Goal: Task Accomplishment & Management: Use online tool/utility

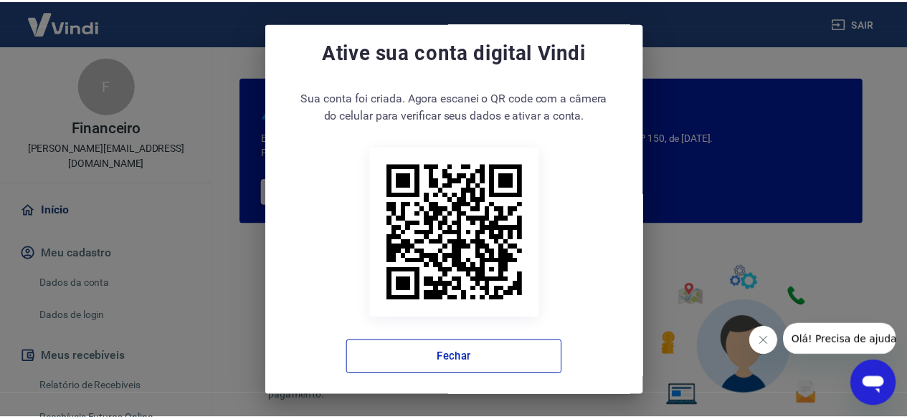
scroll to position [22, 0]
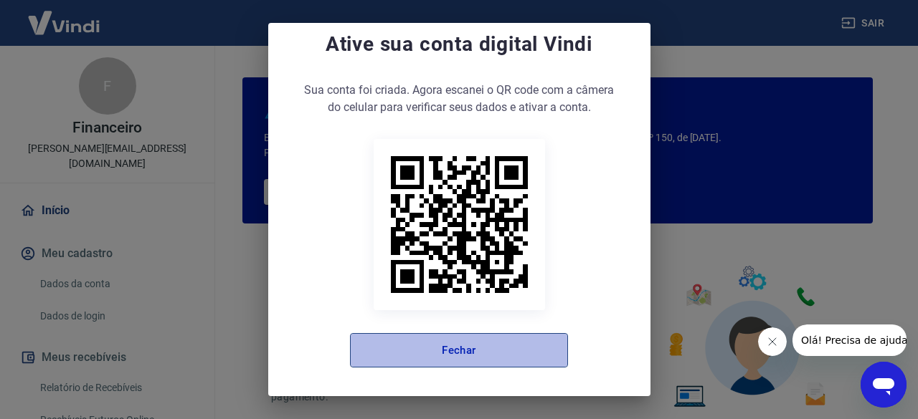
click at [500, 344] on button "Fechar" at bounding box center [459, 350] width 218 height 34
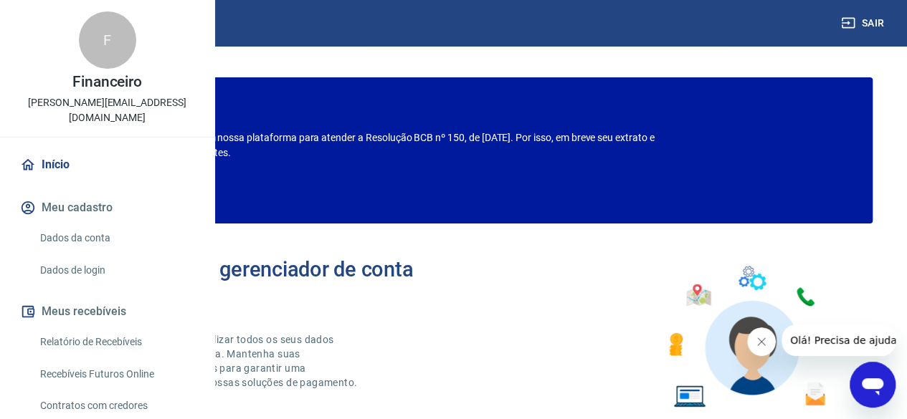
click at [753, 344] on button "Fechar mensagem da empresa" at bounding box center [761, 342] width 29 height 29
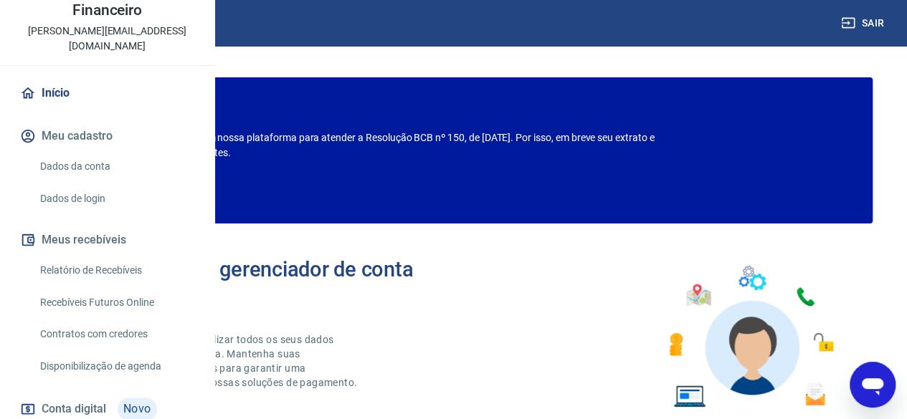
scroll to position [143, 0]
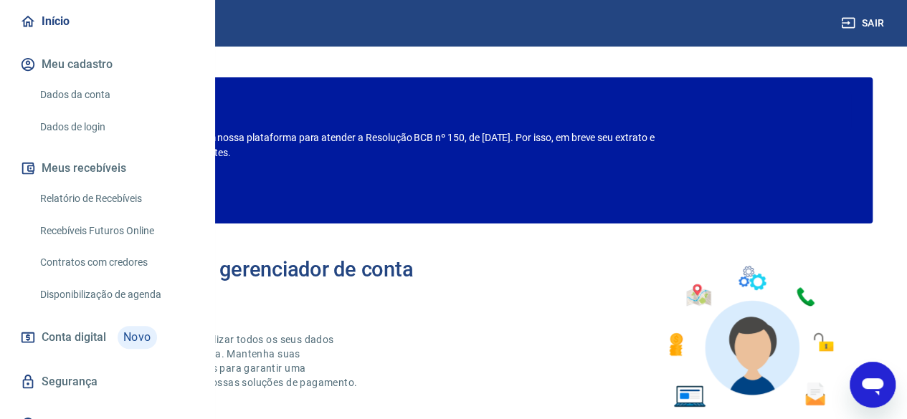
click at [106, 214] on link "Relatório de Recebíveis" at bounding box center [115, 198] width 163 height 29
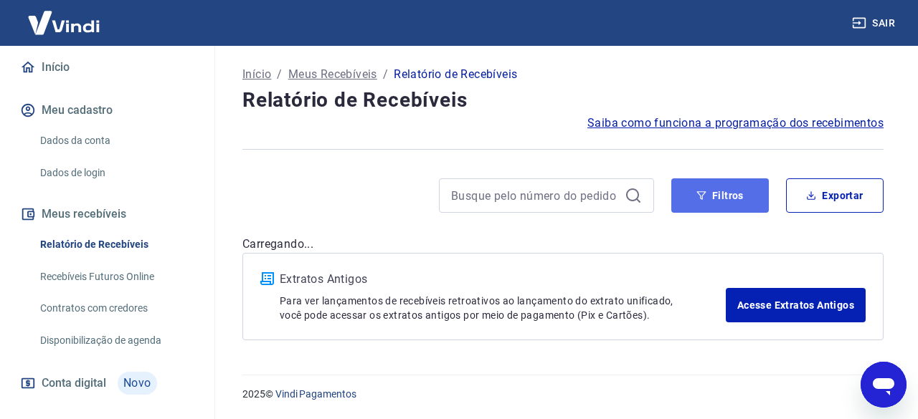
click at [731, 192] on button "Filtros" at bounding box center [719, 195] width 97 height 34
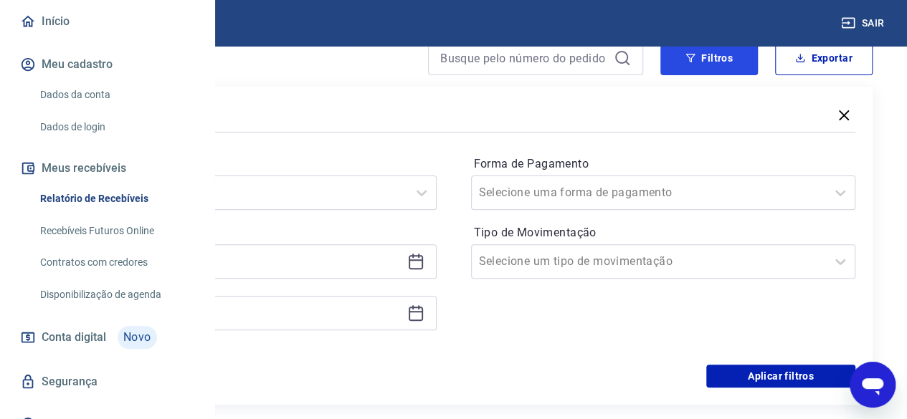
scroll to position [143, 0]
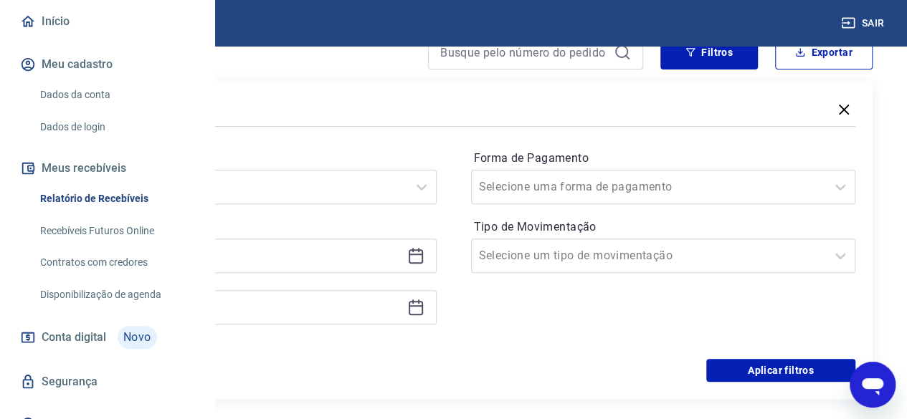
click at [424, 262] on icon at bounding box center [415, 255] width 17 height 17
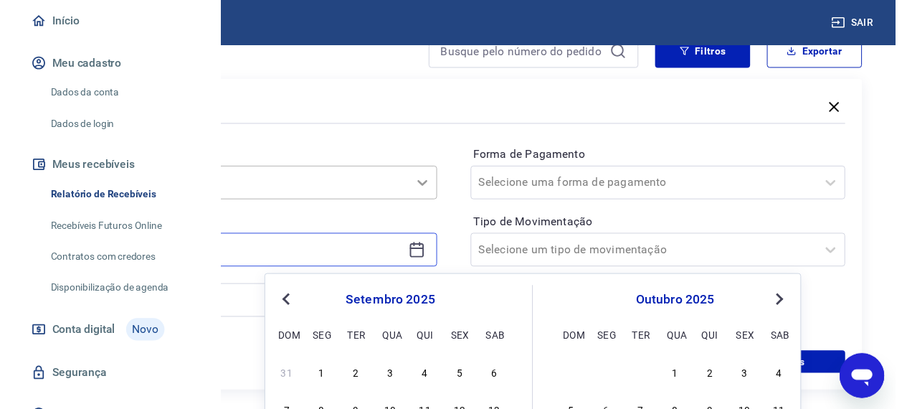
scroll to position [215, 0]
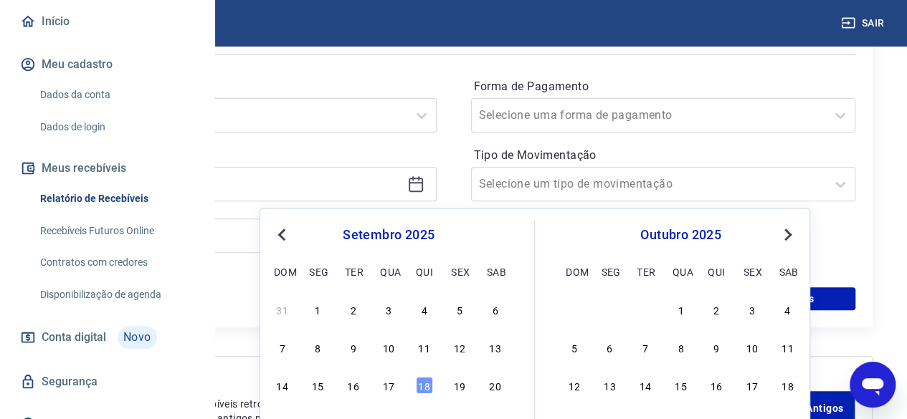
click at [276, 232] on button "Previous Month" at bounding box center [281, 235] width 17 height 17
click at [451, 305] on div "1" at bounding box center [459, 309] width 17 height 17
type input "[DATE]"
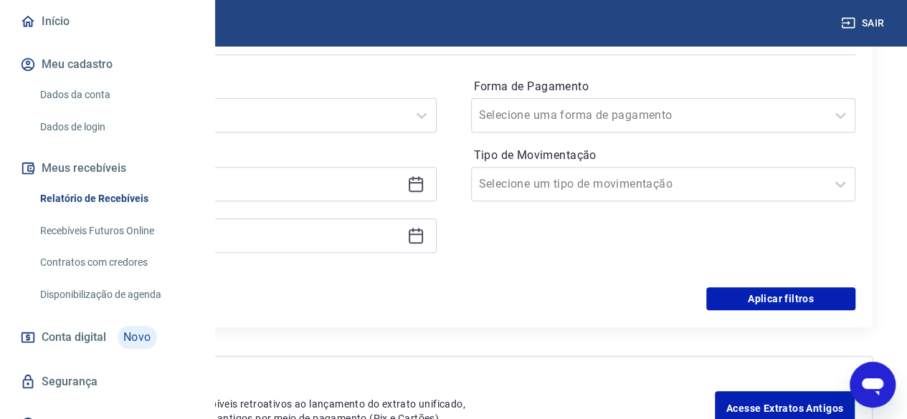
click at [423, 229] on icon at bounding box center [416, 236] width 14 height 14
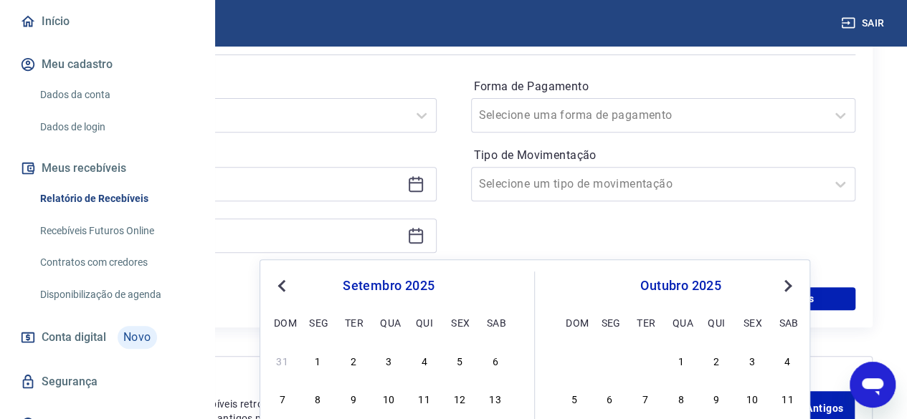
click at [277, 285] on button "Previous Month" at bounding box center [281, 285] width 17 height 17
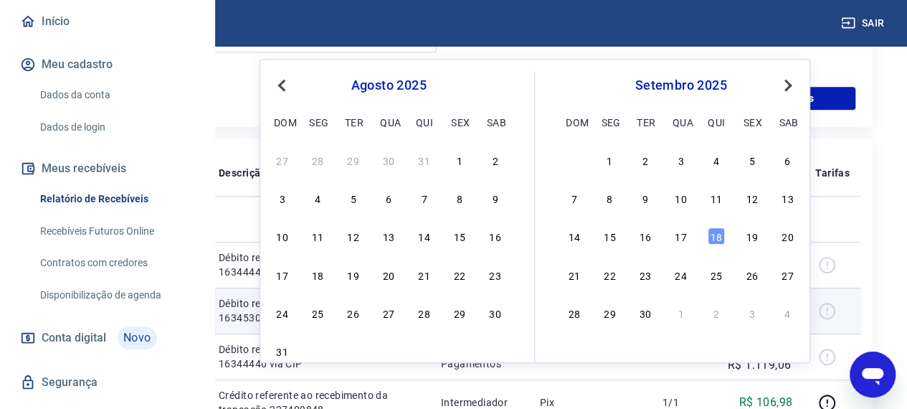
scroll to position [430, 0]
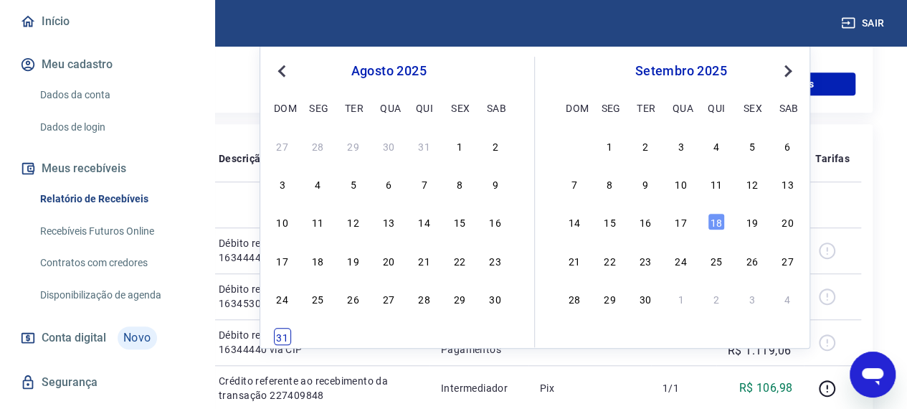
click at [280, 334] on div "31" at bounding box center [282, 336] width 17 height 17
type input "[DATE]"
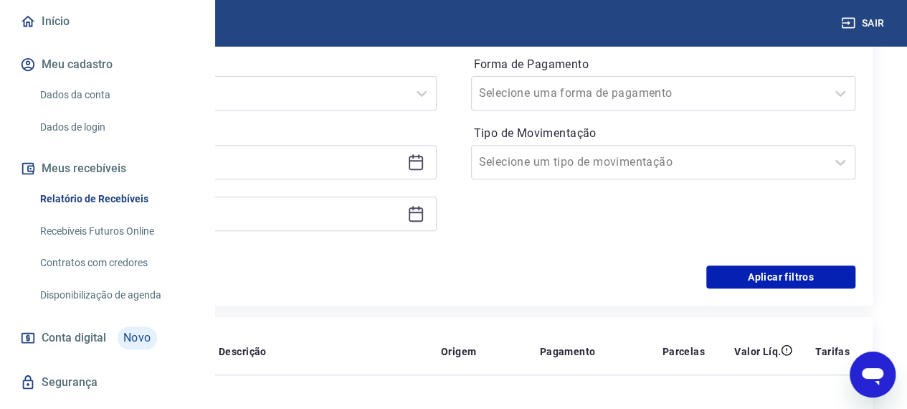
scroll to position [215, 0]
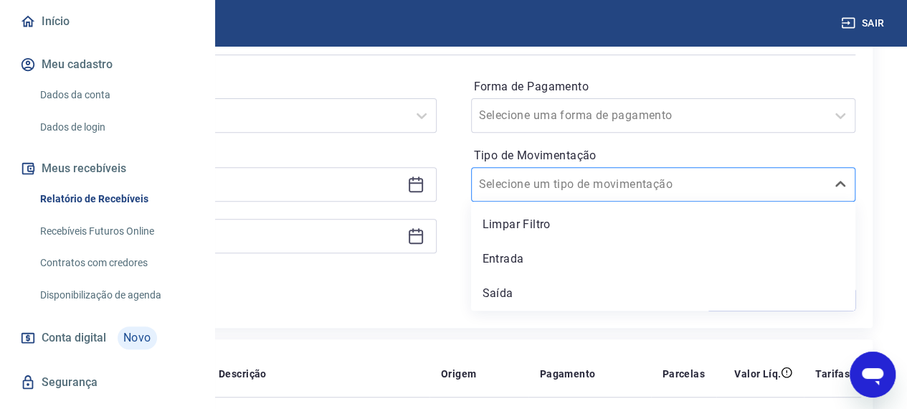
click at [624, 184] on input "Tipo de Movimentação" at bounding box center [551, 184] width 145 height 17
click at [624, 109] on input "Forma de Pagamento" at bounding box center [551, 115] width 145 height 17
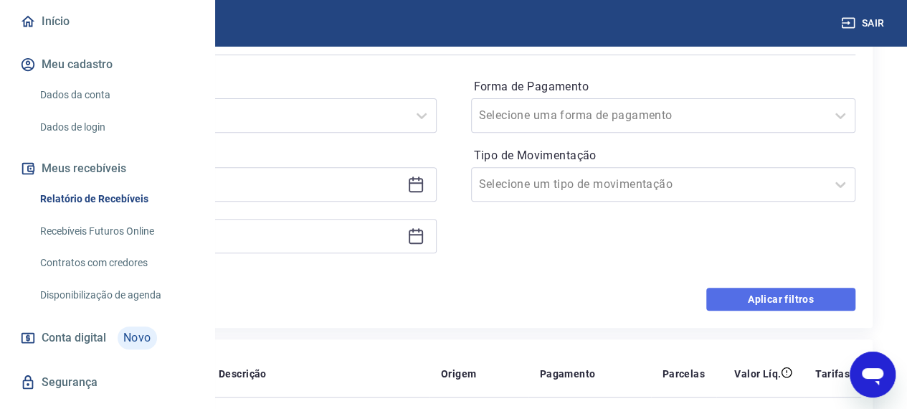
click at [804, 301] on button "Aplicar filtros" at bounding box center [780, 298] width 149 height 23
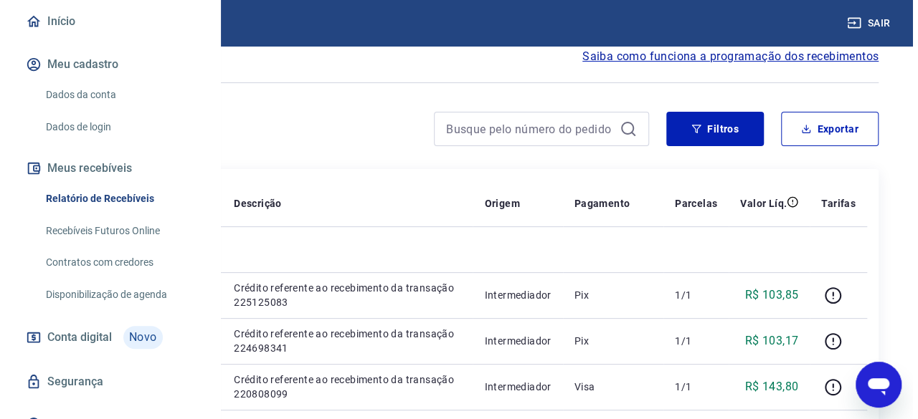
scroll to position [33, 0]
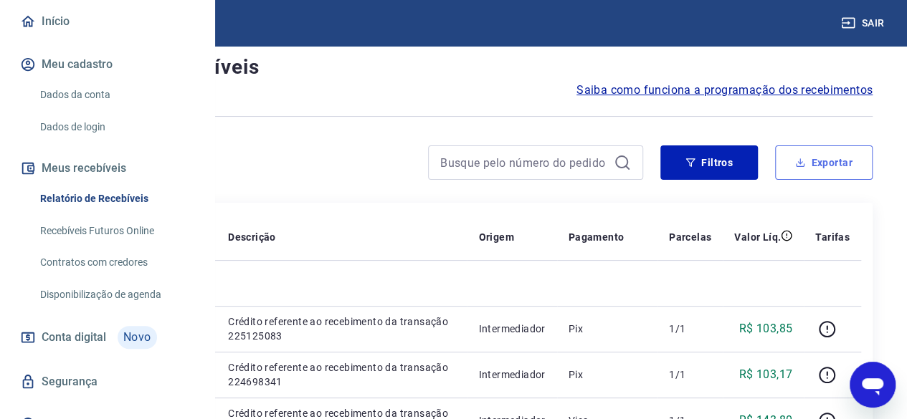
click at [811, 158] on button "Exportar" at bounding box center [823, 163] width 97 height 34
type input "[DATE]"
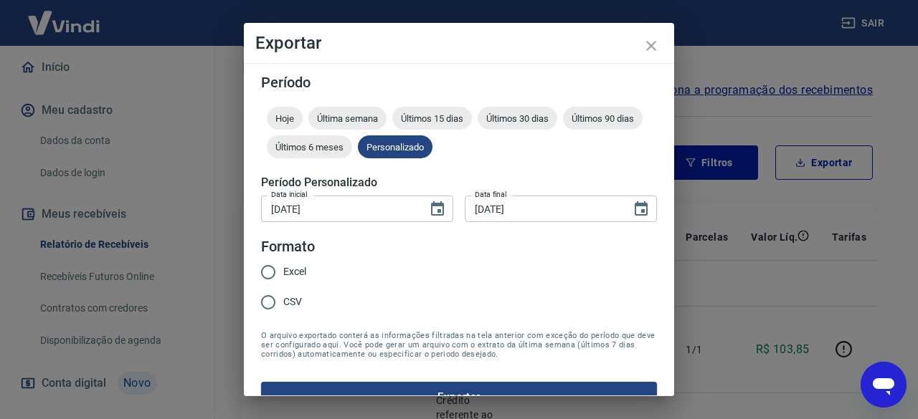
click at [294, 279] on span "Excel" at bounding box center [294, 272] width 23 height 15
click at [283, 279] on input "Excel" at bounding box center [268, 272] width 30 height 30
radio input "true"
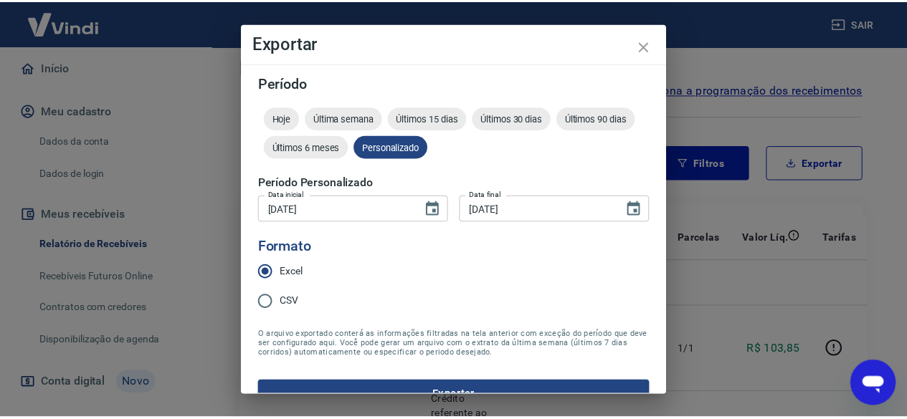
scroll to position [27, 0]
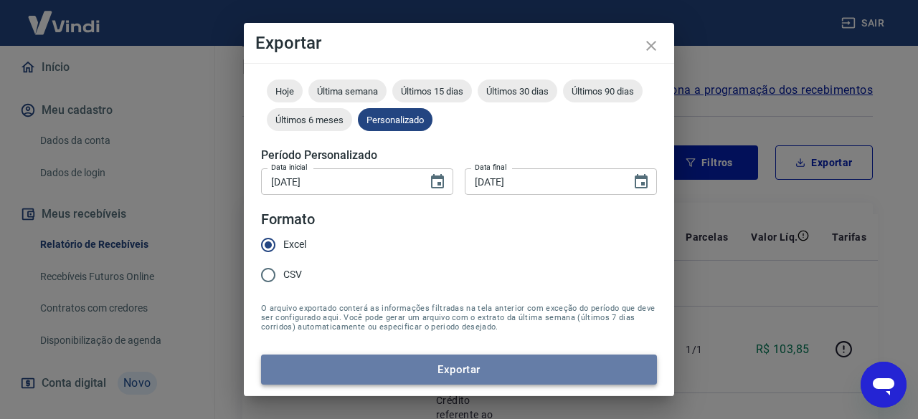
click at [468, 374] on button "Exportar" at bounding box center [459, 370] width 396 height 30
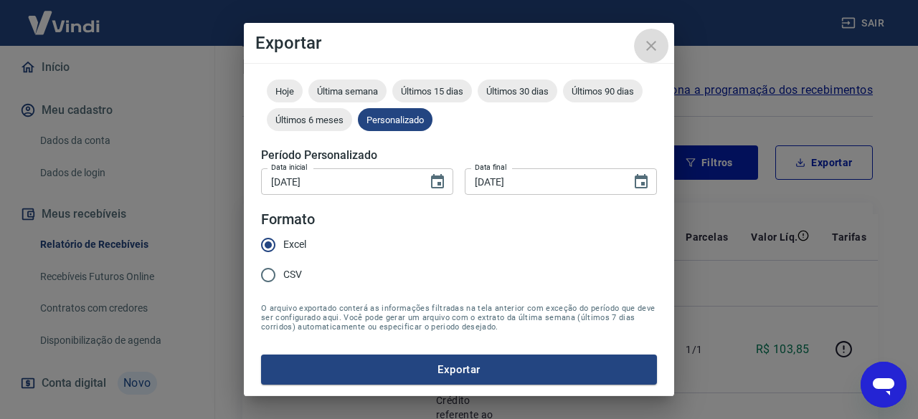
click at [652, 49] on icon "close" at bounding box center [650, 45] width 17 height 17
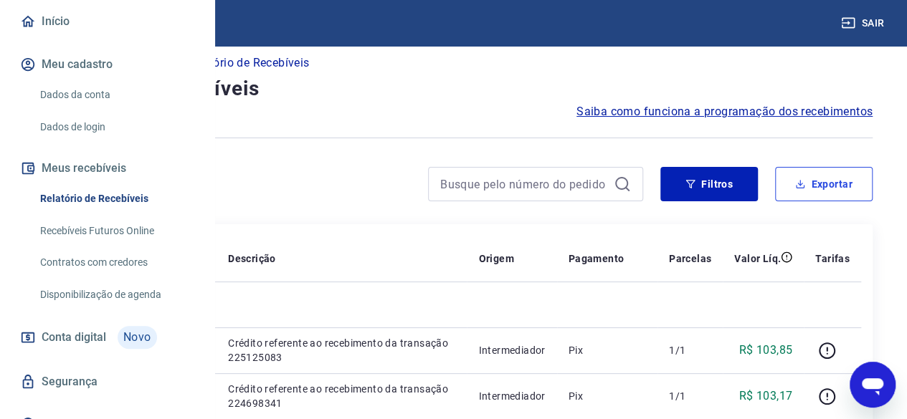
scroll to position [0, 0]
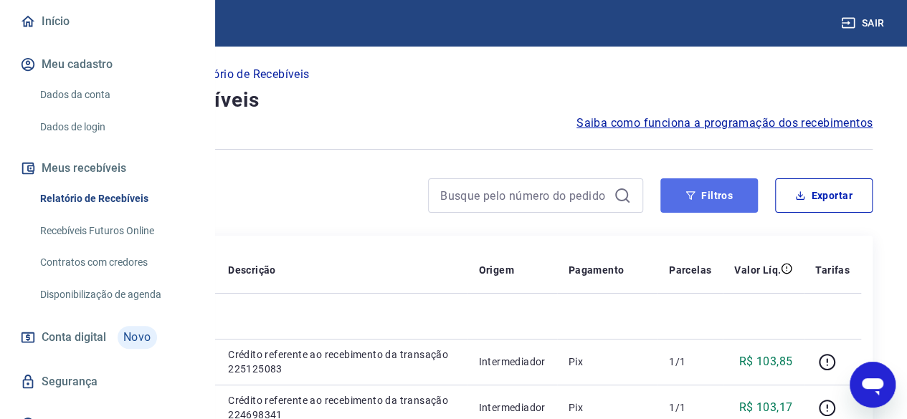
click at [721, 198] on button "Filtros" at bounding box center [708, 195] width 97 height 34
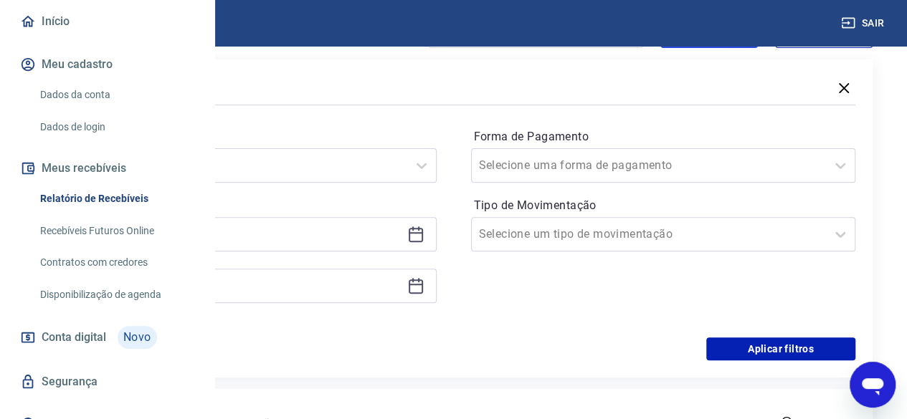
scroll to position [143, 0]
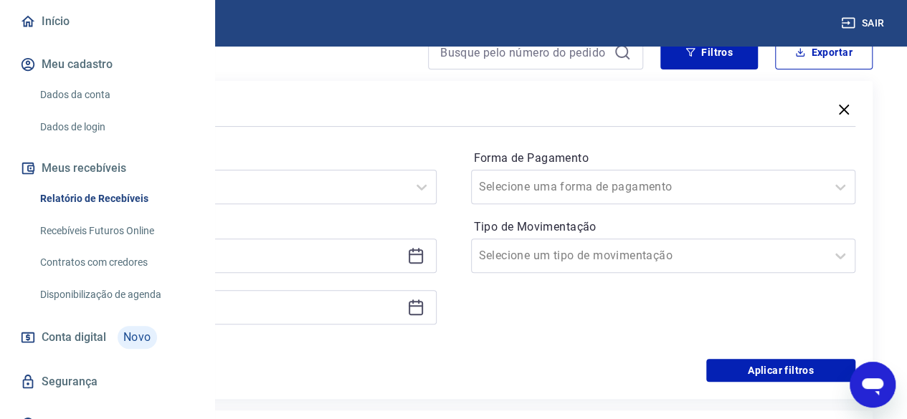
click at [424, 258] on icon at bounding box center [415, 255] width 17 height 17
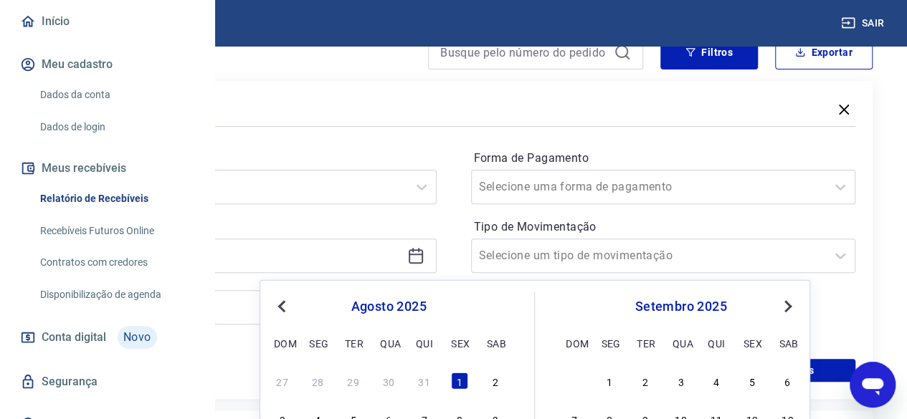
click at [287, 310] on button "Previous Month" at bounding box center [281, 306] width 17 height 17
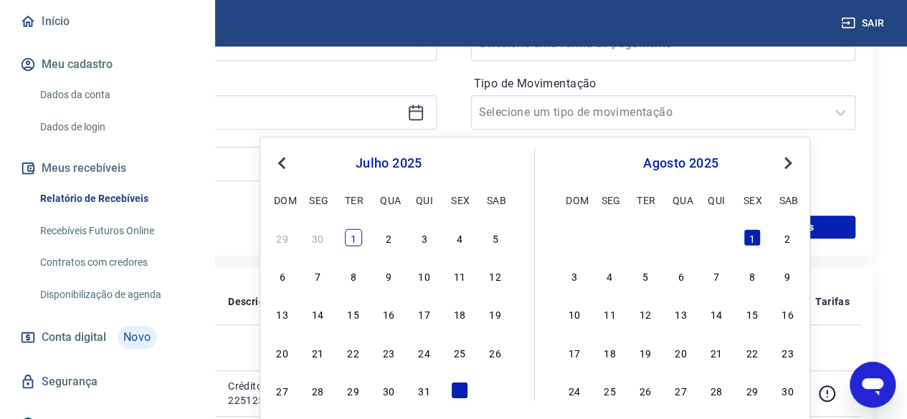
click at [353, 235] on div "1" at bounding box center [353, 237] width 17 height 17
type input "[DATE]"
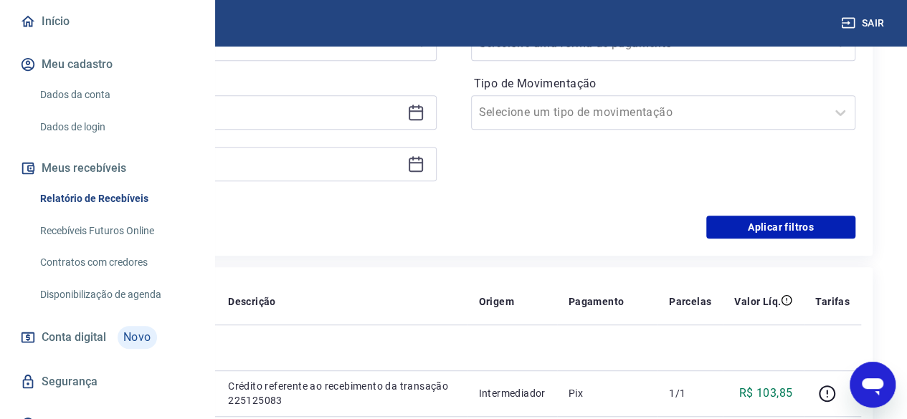
click at [424, 160] on icon at bounding box center [415, 164] width 17 height 17
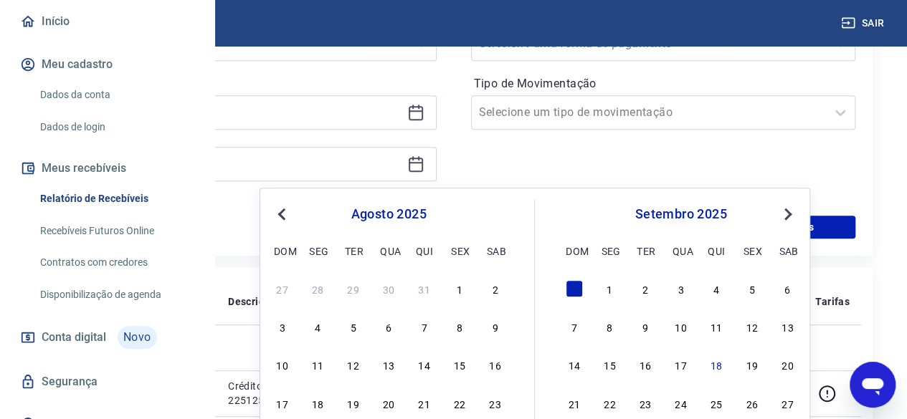
click at [283, 216] on span "Previous Month" at bounding box center [283, 214] width 0 height 16
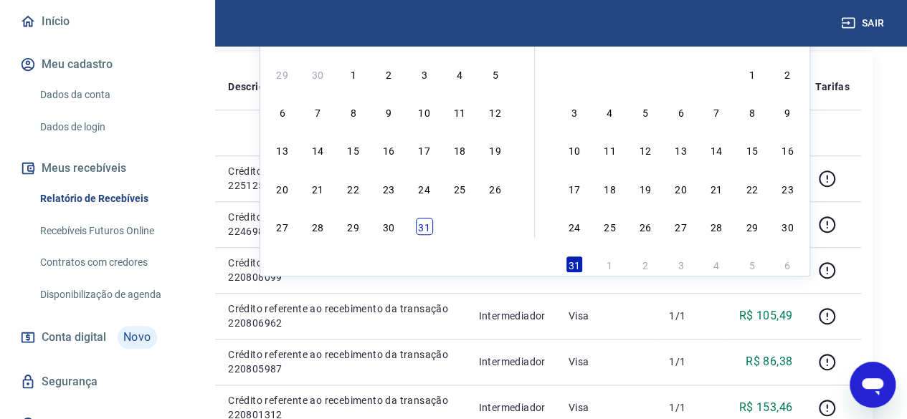
click at [422, 233] on div "31" at bounding box center [424, 226] width 17 height 17
type input "[DATE]"
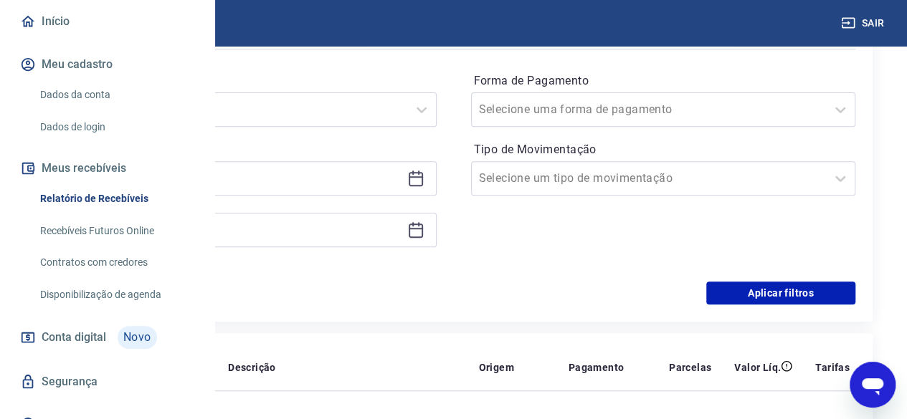
scroll to position [215, 0]
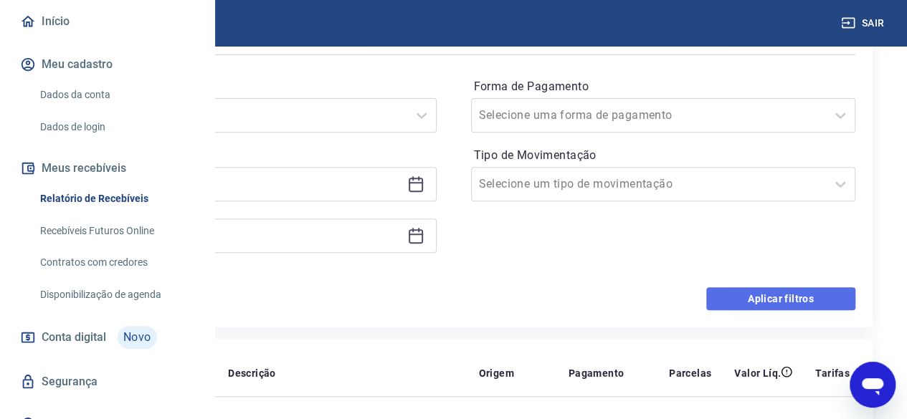
click at [768, 302] on button "Aplicar filtros" at bounding box center [780, 298] width 149 height 23
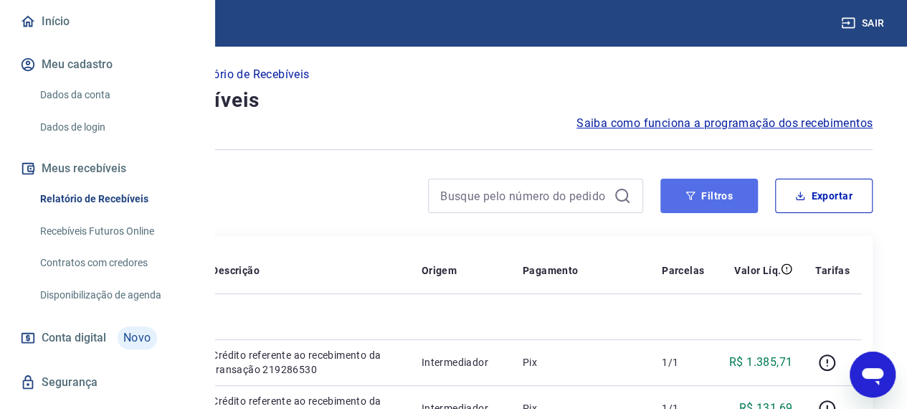
click at [735, 197] on button "Filtros" at bounding box center [708, 195] width 97 height 34
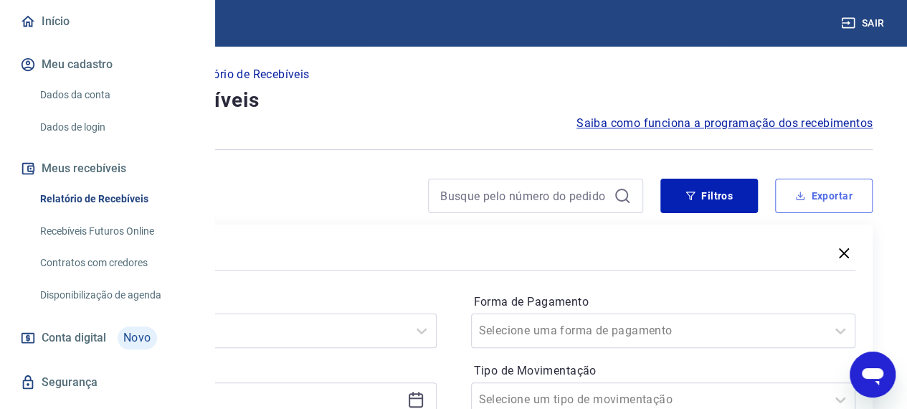
click at [822, 193] on button "Exportar" at bounding box center [823, 195] width 97 height 34
type input "[DATE]"
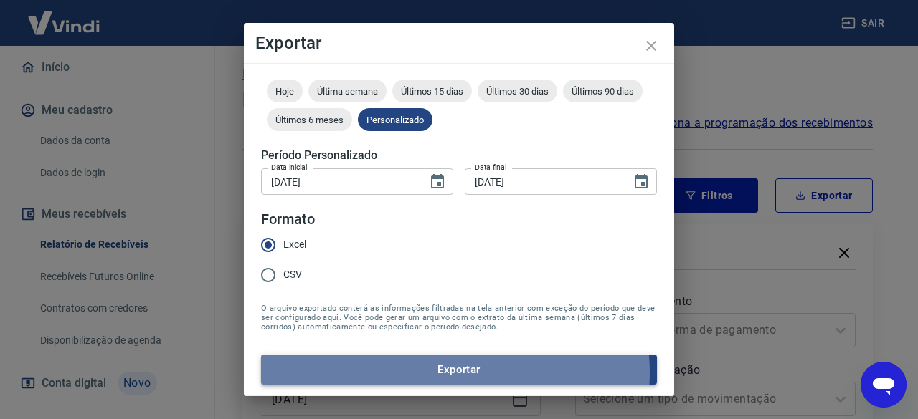
click at [454, 373] on button "Exportar" at bounding box center [459, 370] width 396 height 30
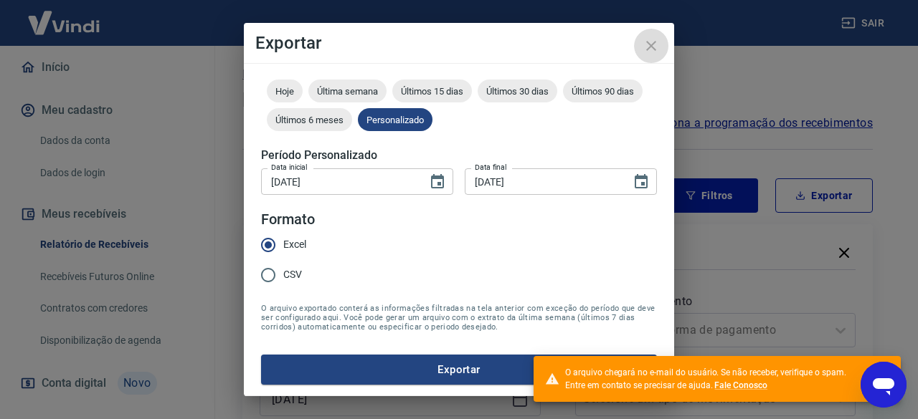
click at [655, 49] on icon "close" at bounding box center [651, 46] width 10 height 10
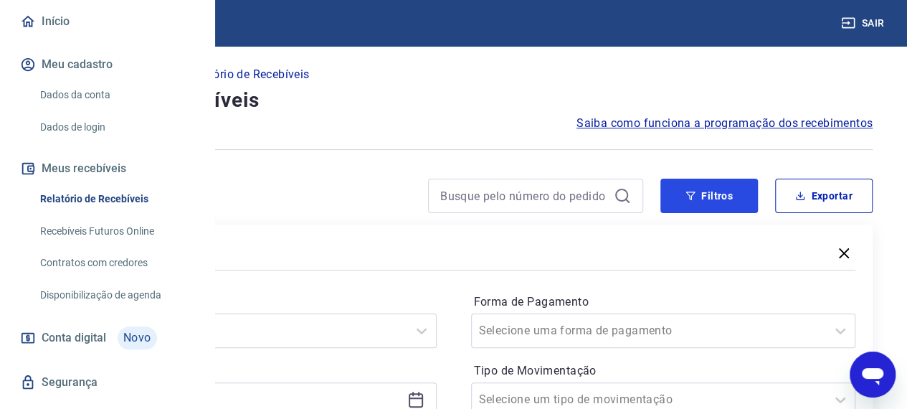
drag, startPoint x: 691, startPoint y: 206, endPoint x: 394, endPoint y: 184, distance: 297.6
click at [691, 206] on button "Filtros" at bounding box center [708, 195] width 97 height 34
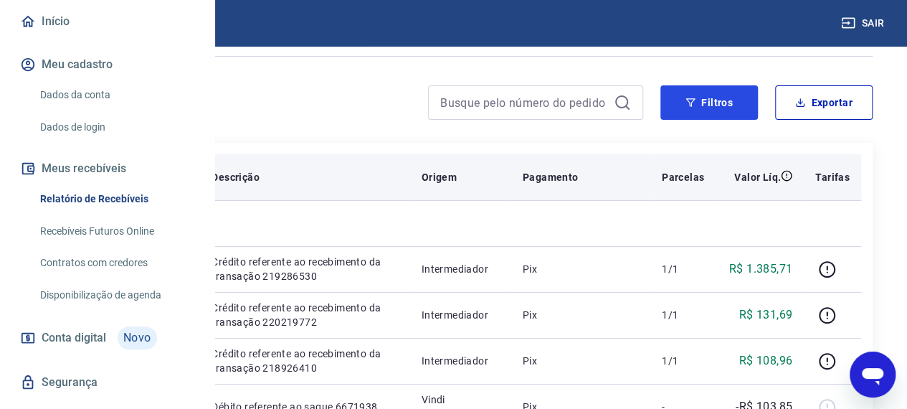
scroll to position [72, 0]
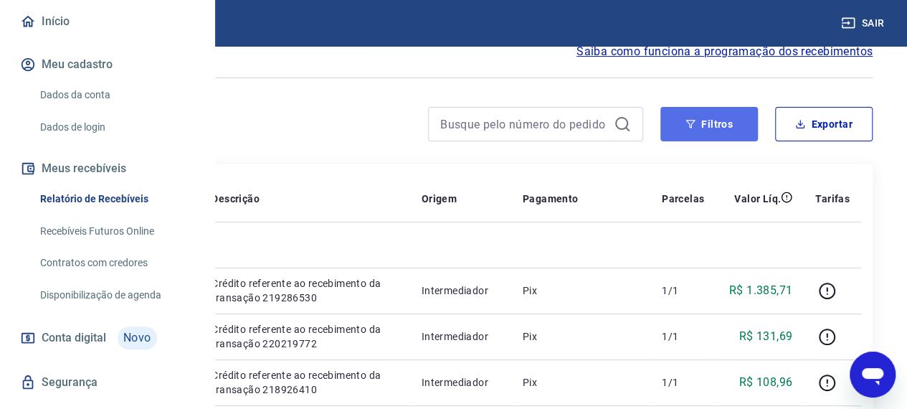
click at [697, 118] on button "Filtros" at bounding box center [708, 124] width 97 height 34
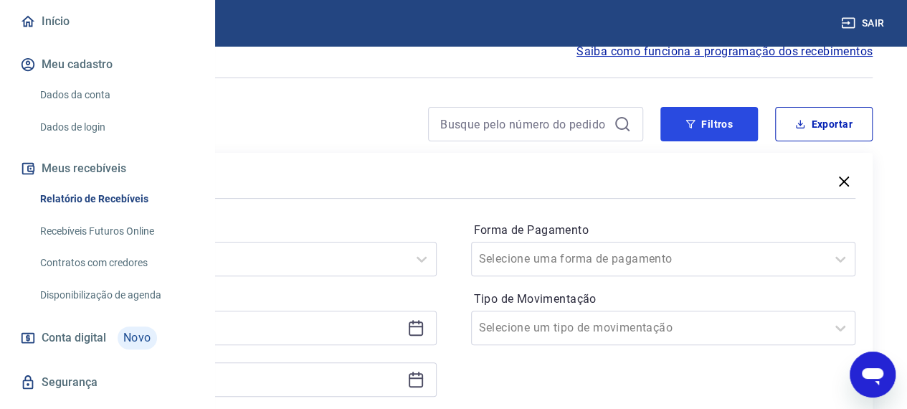
scroll to position [215, 0]
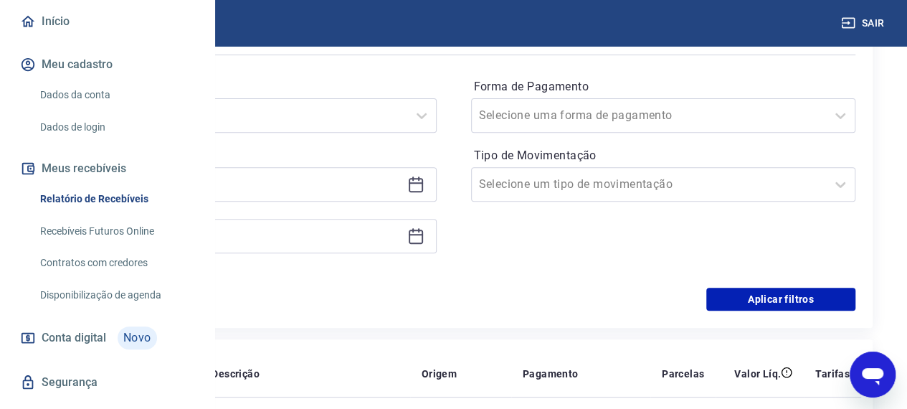
click at [423, 183] on icon at bounding box center [416, 182] width 14 height 1
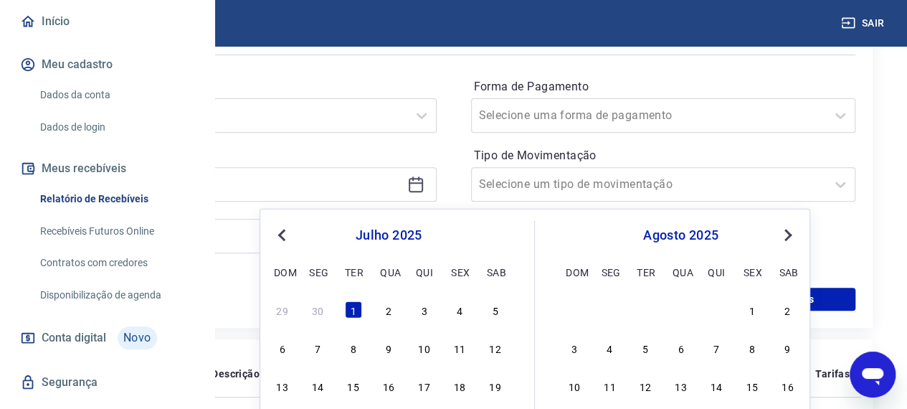
click at [276, 235] on button "Previous Month" at bounding box center [281, 235] width 17 height 17
drag, startPoint x: 284, startPoint y: 310, endPoint x: 435, endPoint y: 156, distance: 215.9
click at [283, 310] on div "1" at bounding box center [282, 309] width 17 height 17
type input "[DATE]"
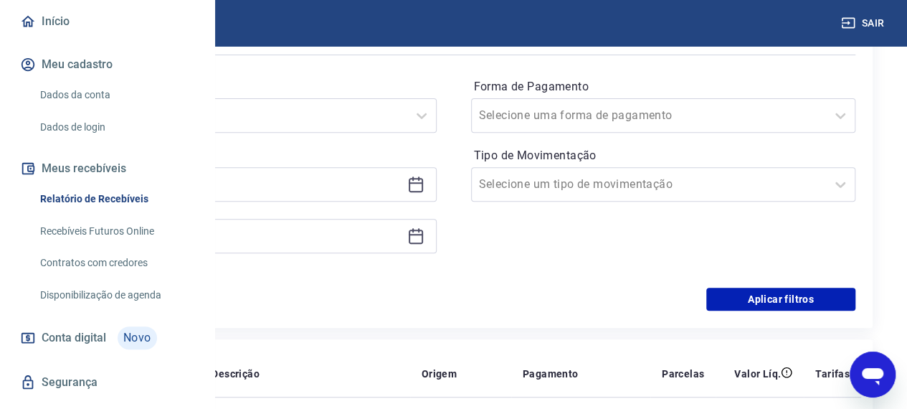
click at [424, 237] on icon at bounding box center [415, 235] width 17 height 17
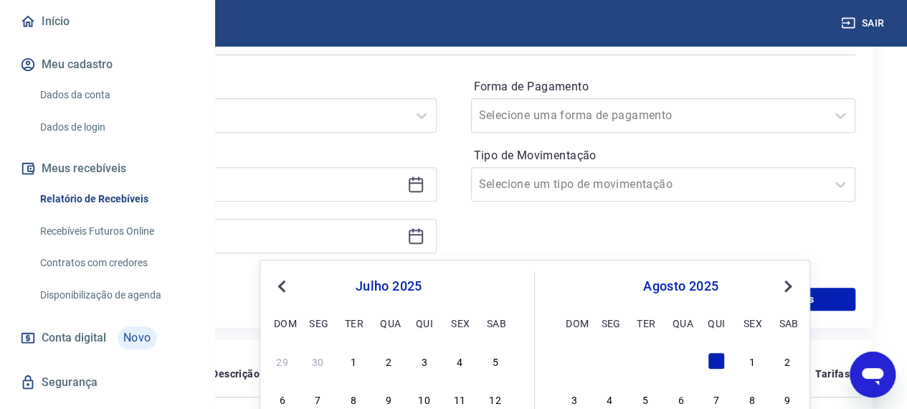
click at [275, 294] on button "Previous Month" at bounding box center [281, 285] width 17 height 17
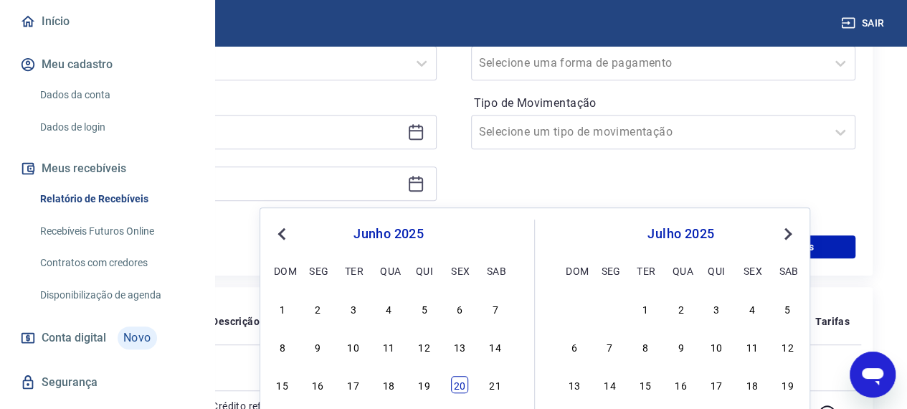
scroll to position [358, 0]
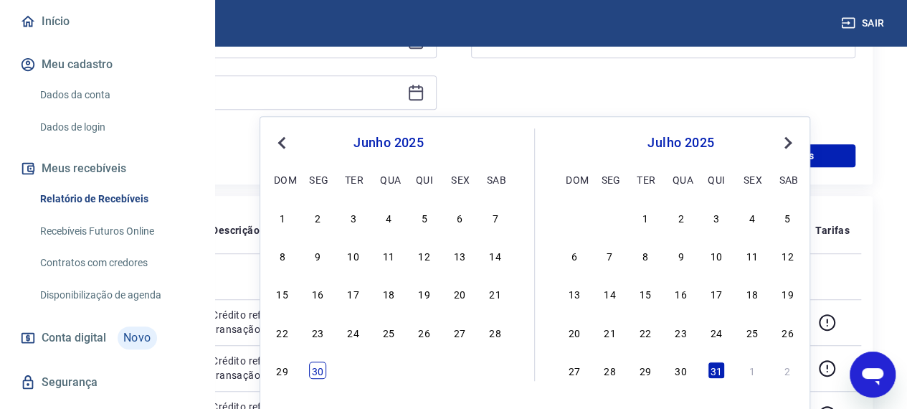
click at [308, 376] on div "29 30" at bounding box center [389, 369] width 234 height 21
click at [321, 371] on div "30" at bounding box center [317, 369] width 17 height 17
type input "[DATE]"
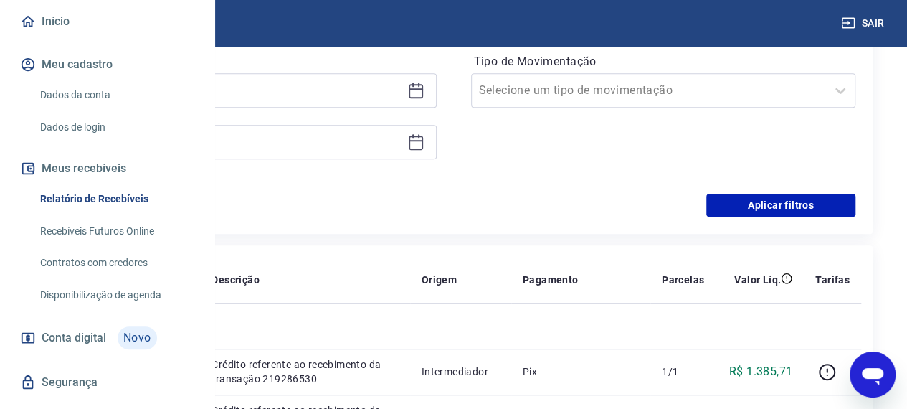
scroll to position [287, 0]
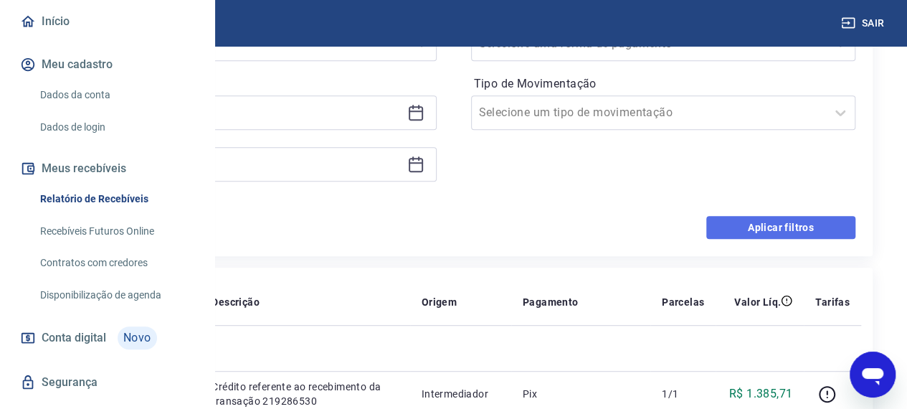
click at [751, 232] on button "Aplicar filtros" at bounding box center [780, 227] width 149 height 23
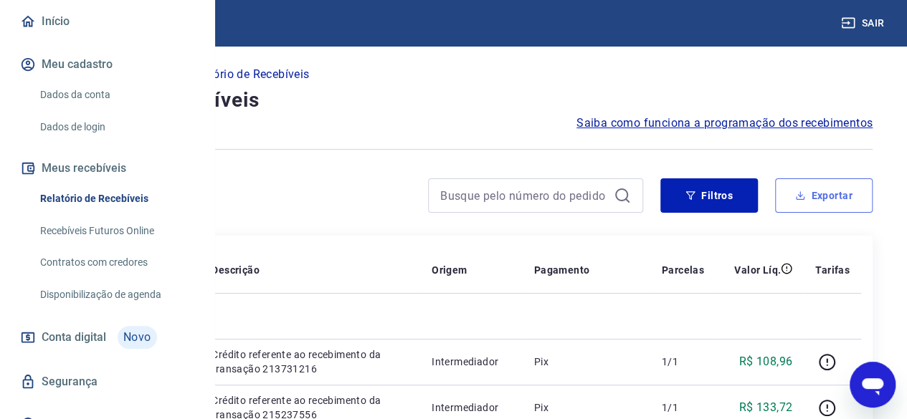
click at [825, 200] on button "Exportar" at bounding box center [823, 195] width 97 height 34
type input "[DATE]"
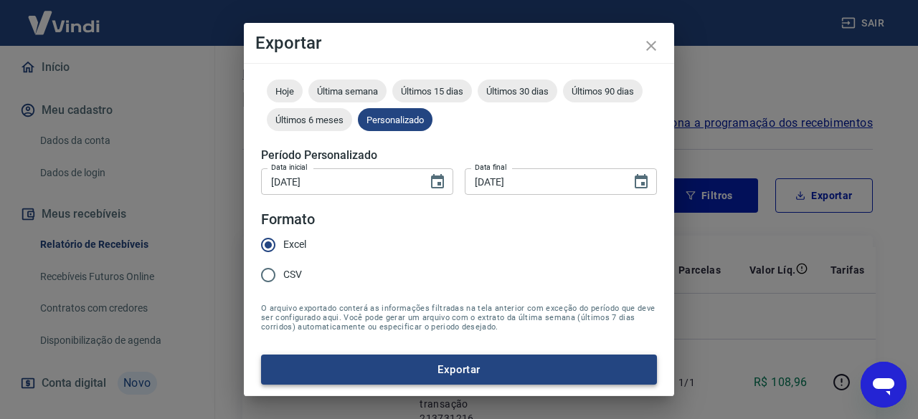
click at [467, 363] on button "Exportar" at bounding box center [459, 370] width 396 height 30
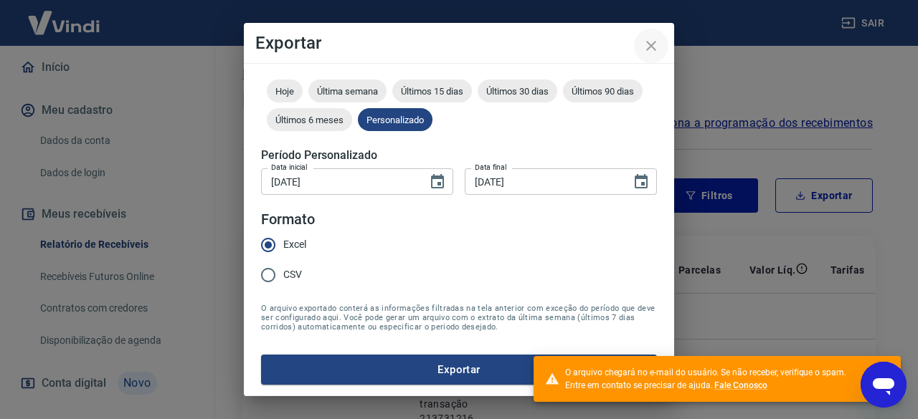
click at [652, 39] on icon "close" at bounding box center [650, 45] width 17 height 17
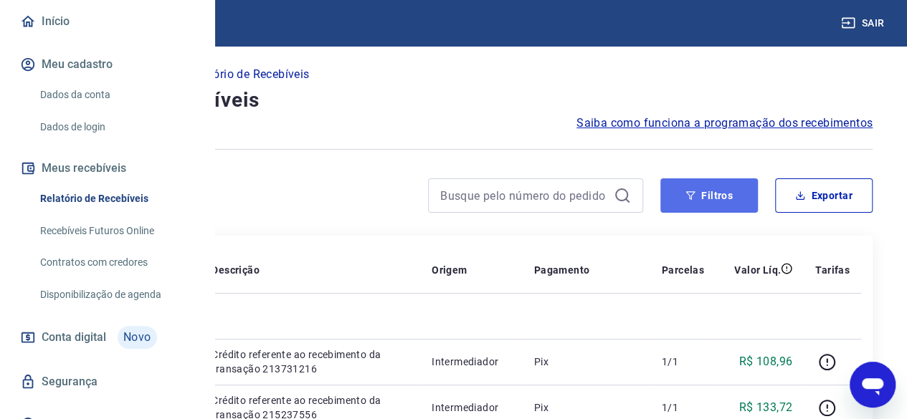
click at [753, 200] on button "Filtros" at bounding box center [708, 195] width 97 height 34
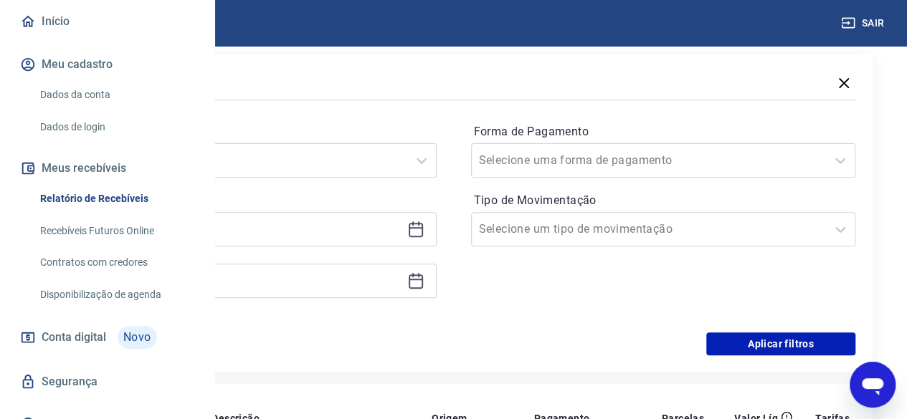
scroll to position [215, 0]
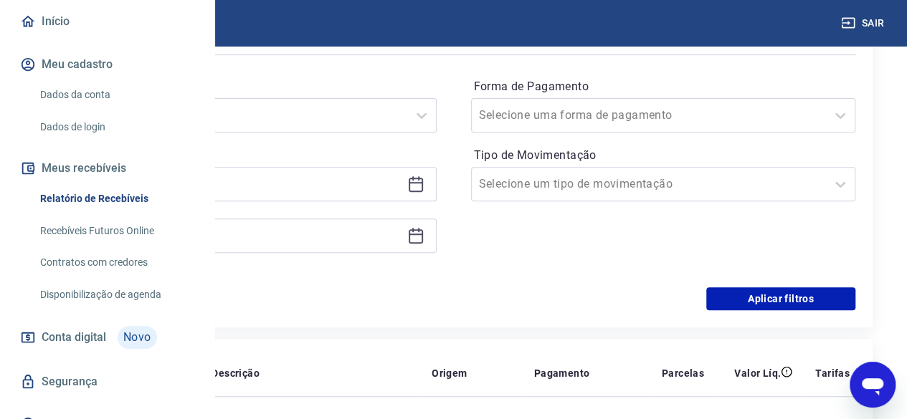
click at [424, 186] on icon at bounding box center [415, 184] width 17 height 17
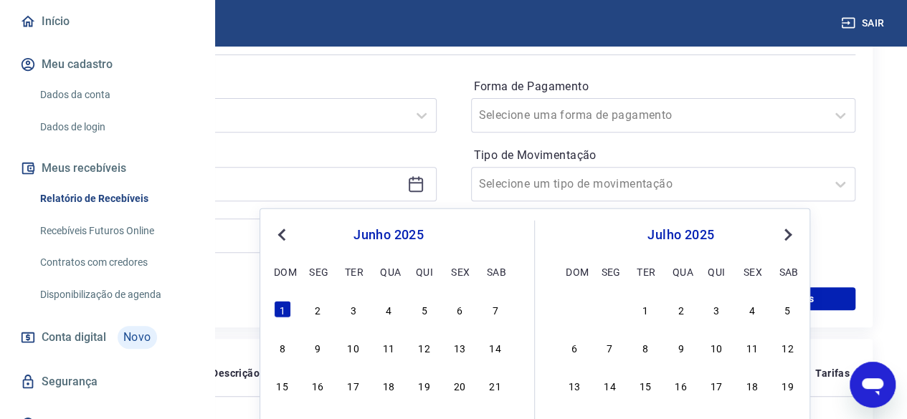
click at [277, 238] on button "Previous Month" at bounding box center [281, 235] width 17 height 17
click at [428, 313] on div "1" at bounding box center [424, 309] width 17 height 17
click at [429, 308] on div "Aplicar filtros" at bounding box center [454, 298] width 804 height 23
type input "[DATE]"
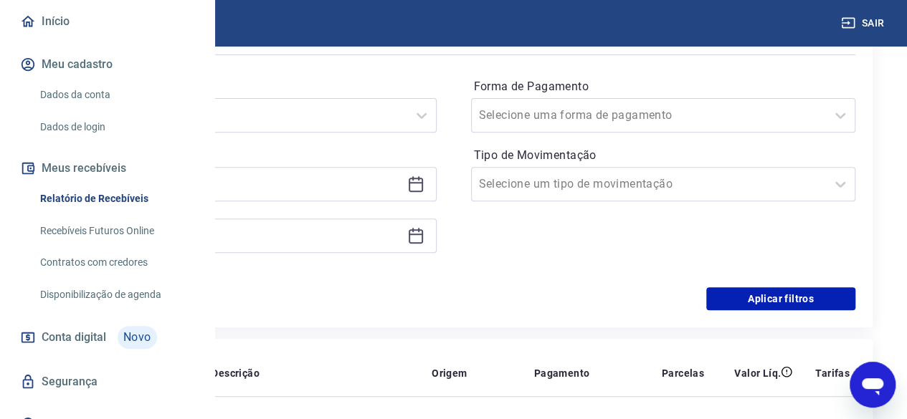
click at [424, 237] on icon at bounding box center [415, 235] width 17 height 17
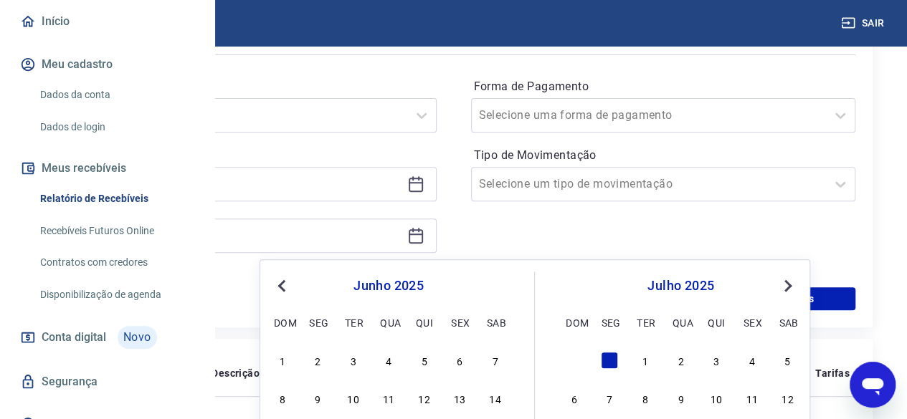
click at [283, 287] on span "Previous Month" at bounding box center [283, 285] width 0 height 16
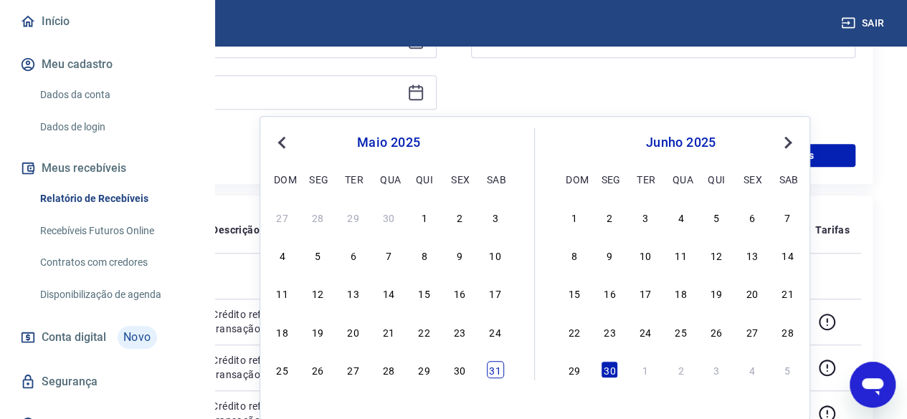
click at [502, 373] on div "31" at bounding box center [495, 369] width 17 height 17
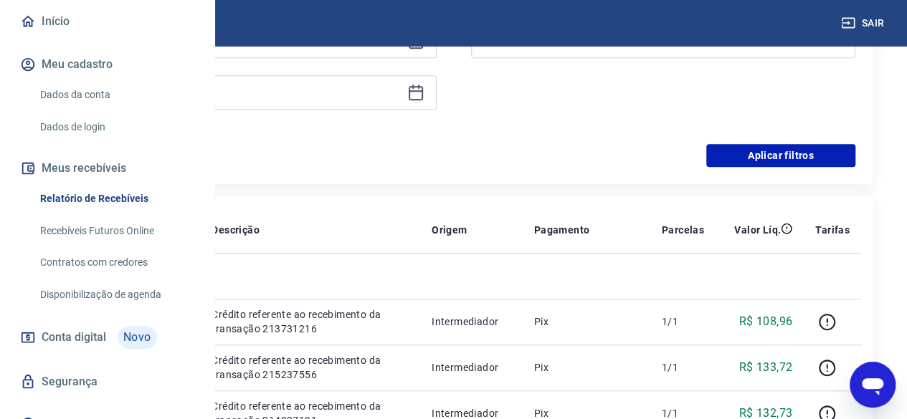
click at [420, 345] on td "Crédito referente ao recebimento da transação 213731216" at bounding box center [310, 322] width 220 height 46
type input "[DATE]"
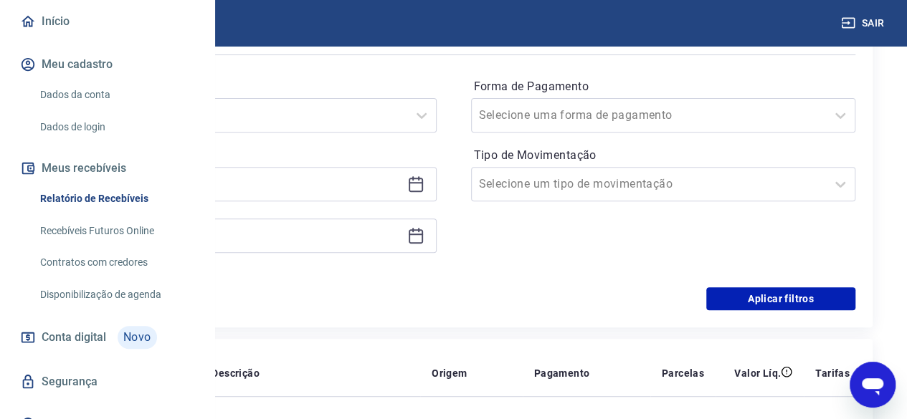
scroll to position [215, 0]
drag, startPoint x: 751, startPoint y: 297, endPoint x: 917, endPoint y: 88, distance: 267.3
click at [751, 297] on button "Aplicar filtros" at bounding box center [780, 298] width 149 height 23
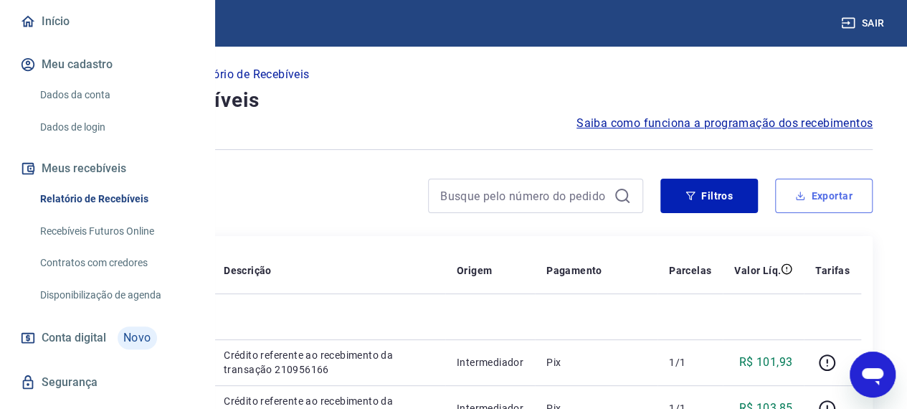
click at [836, 197] on button "Exportar" at bounding box center [823, 195] width 97 height 34
type input "[DATE]"
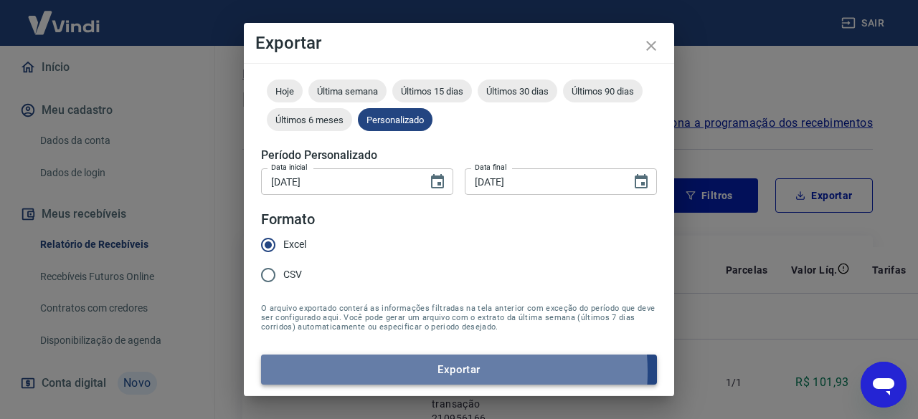
click at [429, 372] on button "Exportar" at bounding box center [459, 370] width 396 height 30
click at [459, 374] on button "Exportar" at bounding box center [459, 370] width 396 height 30
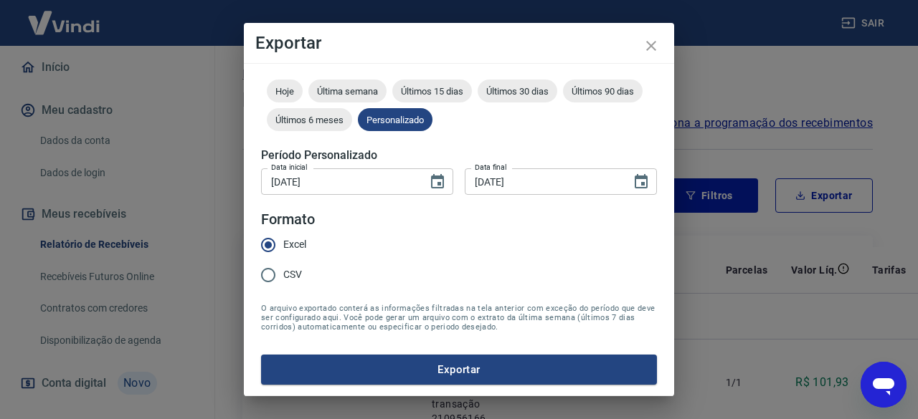
click at [588, 368] on button "Exportar" at bounding box center [459, 370] width 396 height 30
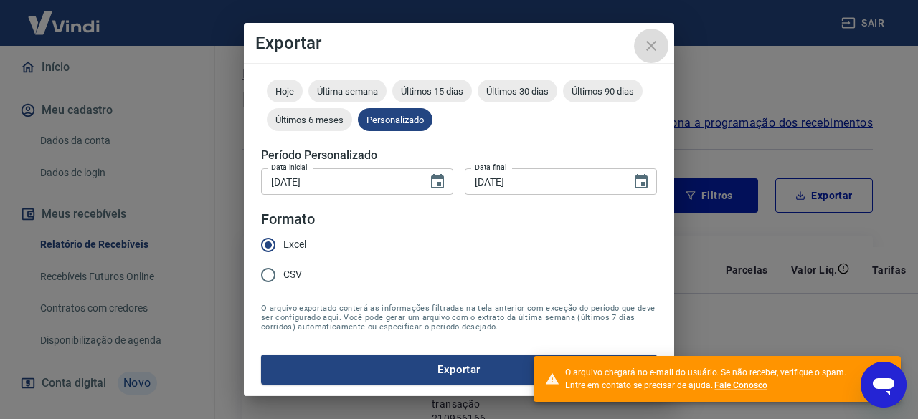
click at [652, 41] on icon "close" at bounding box center [650, 45] width 17 height 17
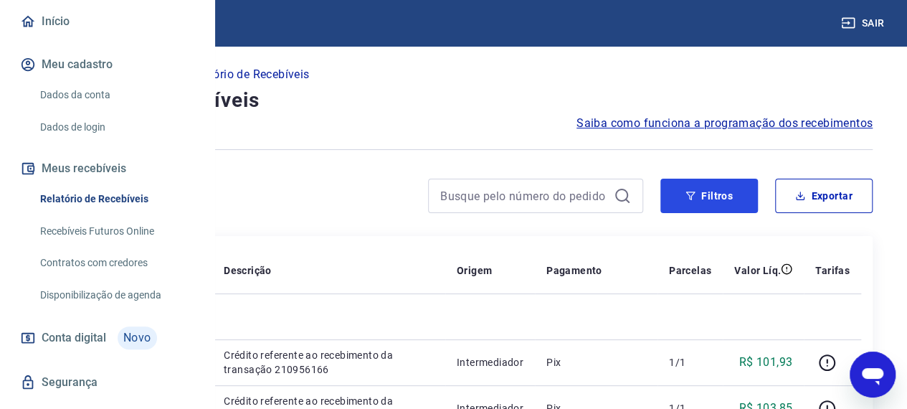
drag, startPoint x: 724, startPoint y: 196, endPoint x: 703, endPoint y: 222, distance: 33.6
click at [724, 196] on button "Filtros" at bounding box center [708, 195] width 97 height 34
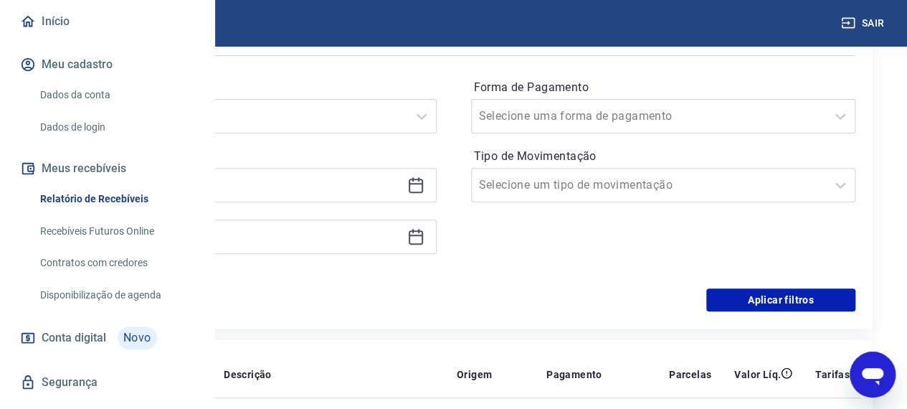
scroll to position [215, 0]
click at [424, 180] on icon at bounding box center [415, 184] width 17 height 17
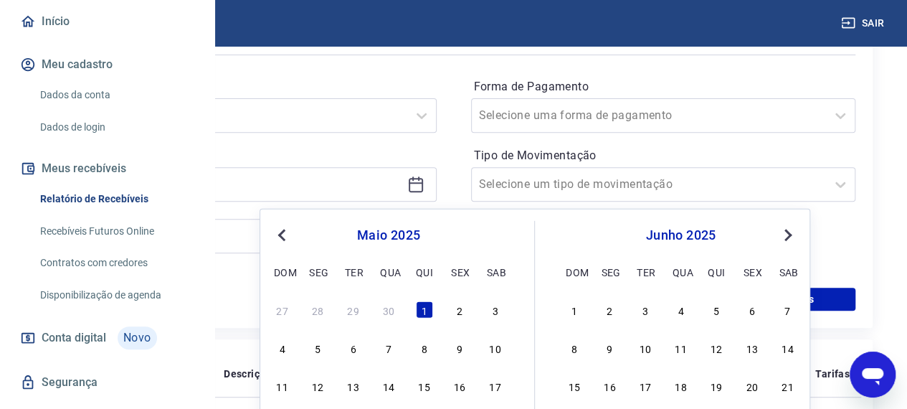
click at [283, 233] on span "Previous Month" at bounding box center [283, 234] width 0 height 16
click at [357, 320] on div "30 31 1 2 3 4 5 6 7 8 9 10 11 12 13 14 15 16 17 18 19 20 21 22 23 24 25 26 27 2…" at bounding box center [389, 385] width 234 height 173
click at [353, 308] on div "1" at bounding box center [353, 309] width 17 height 17
click at [348, 308] on div "Aplicar filtros" at bounding box center [454, 298] width 804 height 23
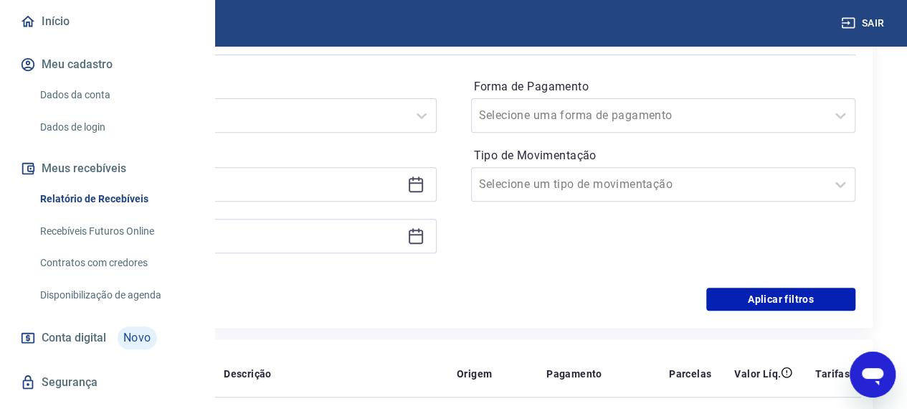
type input "[DATE]"
click at [354, 308] on div "Aplicar filtros" at bounding box center [454, 298] width 804 height 23
click at [424, 237] on icon at bounding box center [415, 235] width 17 height 17
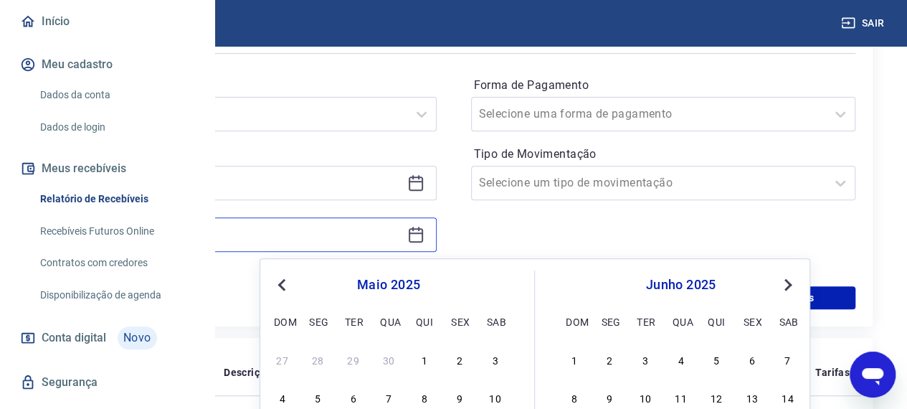
scroll to position [430, 0]
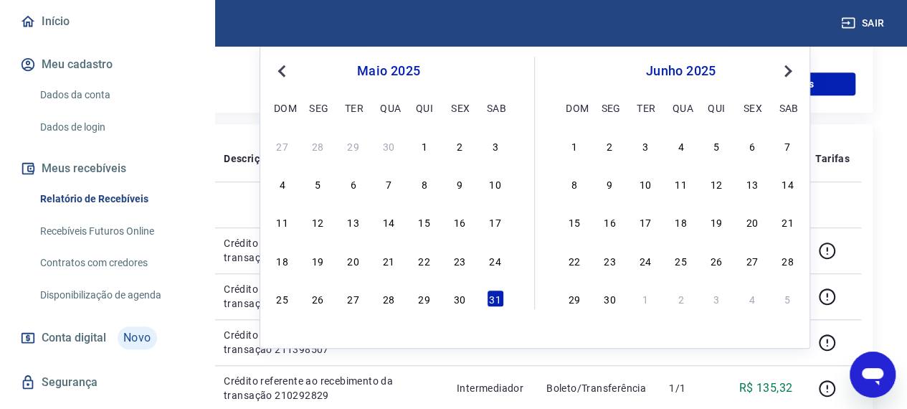
click at [285, 75] on button "Previous Month" at bounding box center [281, 70] width 17 height 17
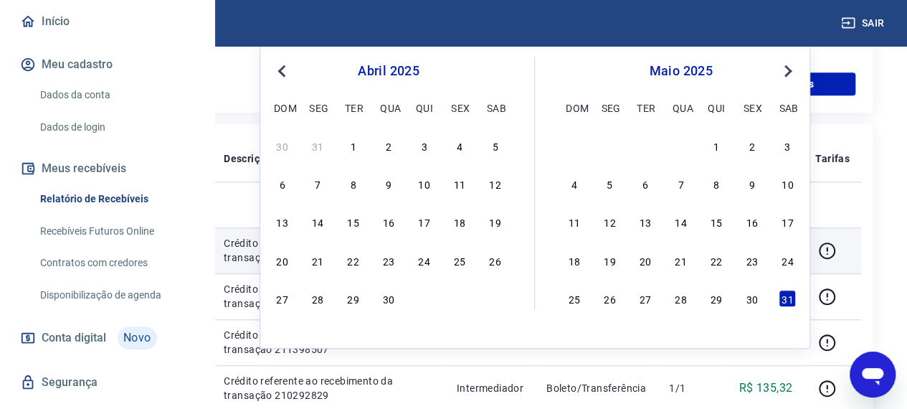
click at [389, 297] on div "30" at bounding box center [388, 298] width 17 height 17
click at [212, 273] on td "721680129" at bounding box center [173, 250] width 77 height 46
type input "[DATE]"
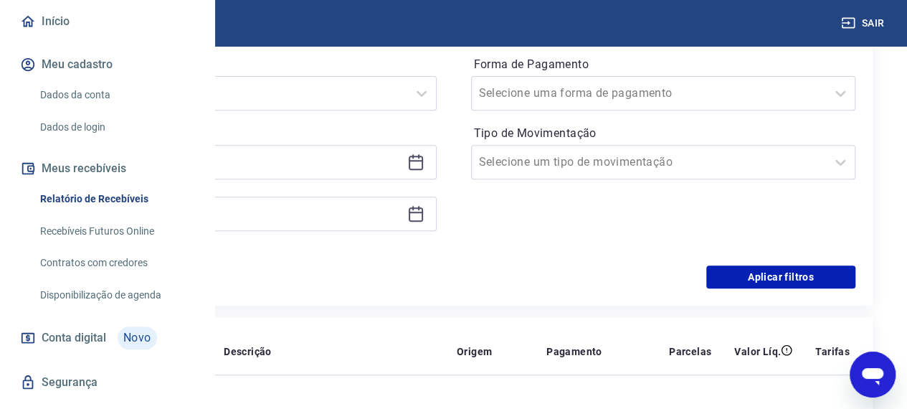
scroll to position [215, 0]
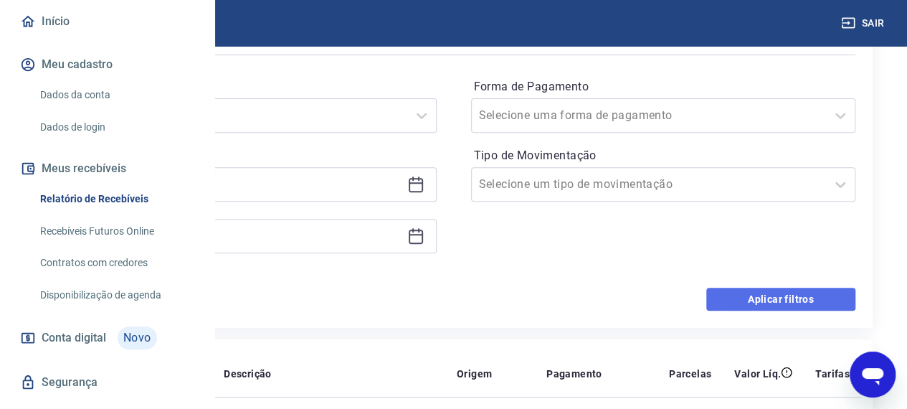
click at [793, 296] on button "Aplicar filtros" at bounding box center [780, 298] width 149 height 23
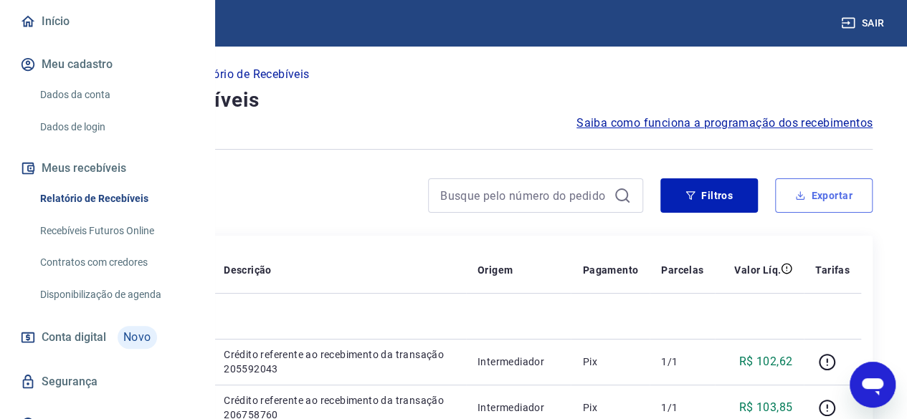
click at [845, 197] on button "Exportar" at bounding box center [823, 195] width 97 height 34
type input "[DATE]"
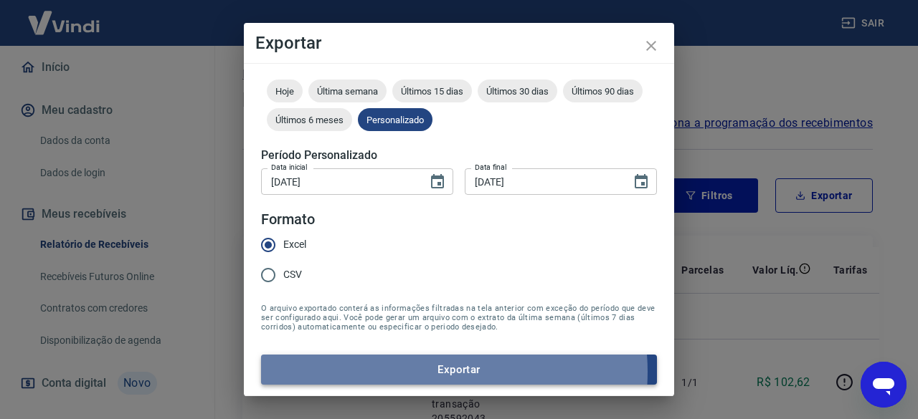
click at [420, 372] on button "Exportar" at bounding box center [459, 370] width 396 height 30
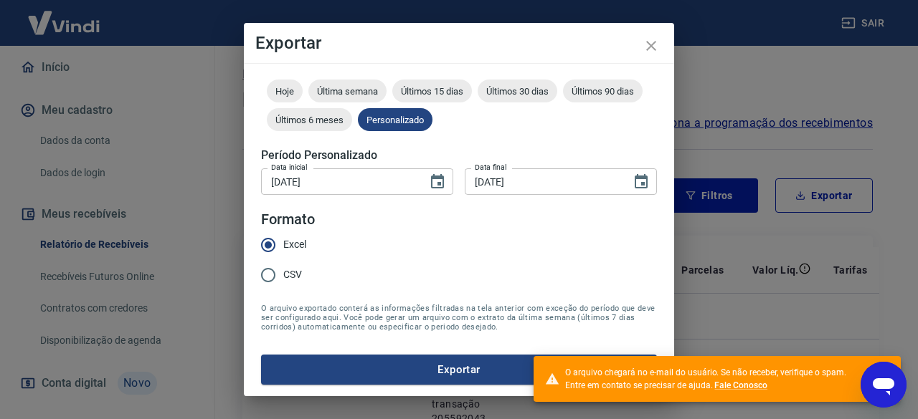
click at [793, 260] on div "Exportar Período Hoje Última semana Últimos 15 dias Últimos 30 dias Últimos 90 …" at bounding box center [459, 209] width 918 height 419
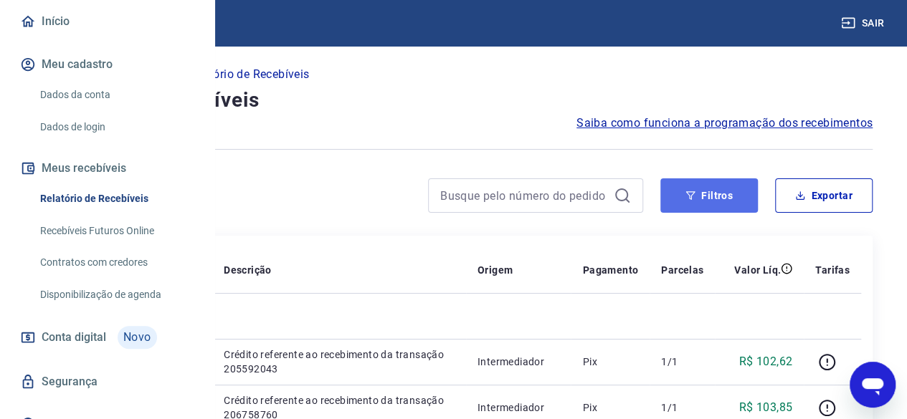
click at [715, 196] on button "Filtros" at bounding box center [708, 195] width 97 height 34
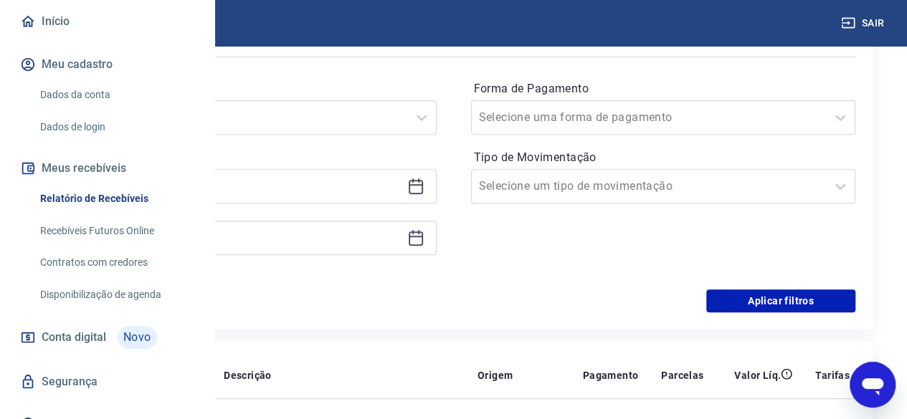
scroll to position [215, 0]
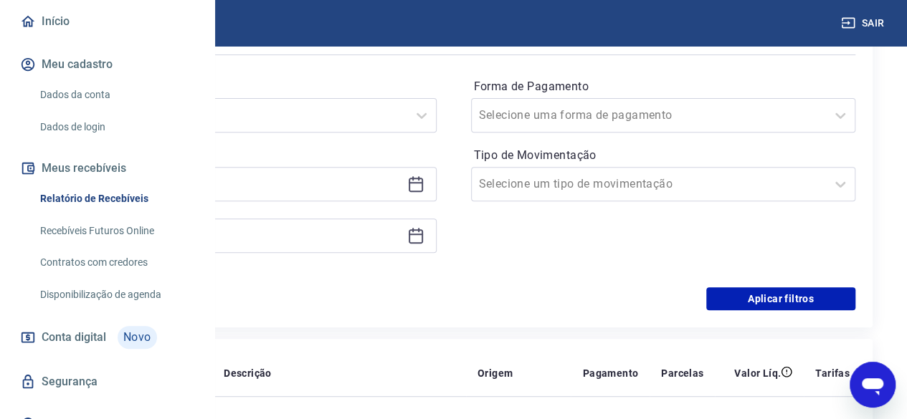
click at [424, 186] on icon at bounding box center [415, 184] width 17 height 17
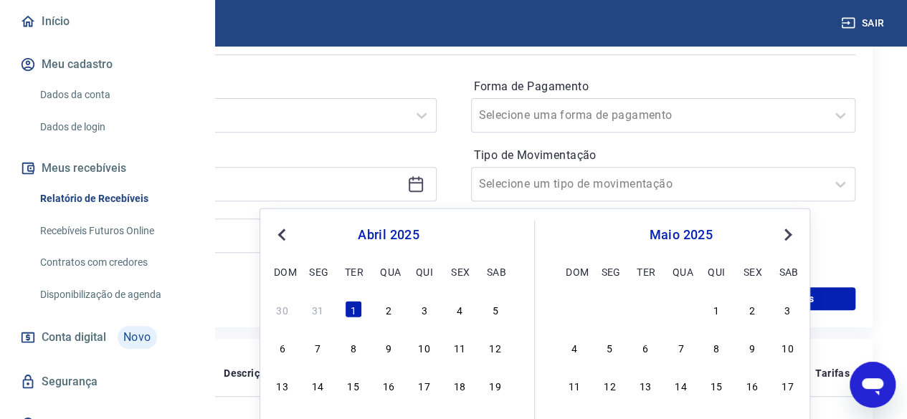
click at [277, 234] on button "Previous Month" at bounding box center [281, 235] width 17 height 17
drag, startPoint x: 489, startPoint y: 304, endPoint x: 485, endPoint y: 164, distance: 139.9
click at [490, 305] on div "1" at bounding box center [495, 309] width 17 height 17
type input "[DATE]"
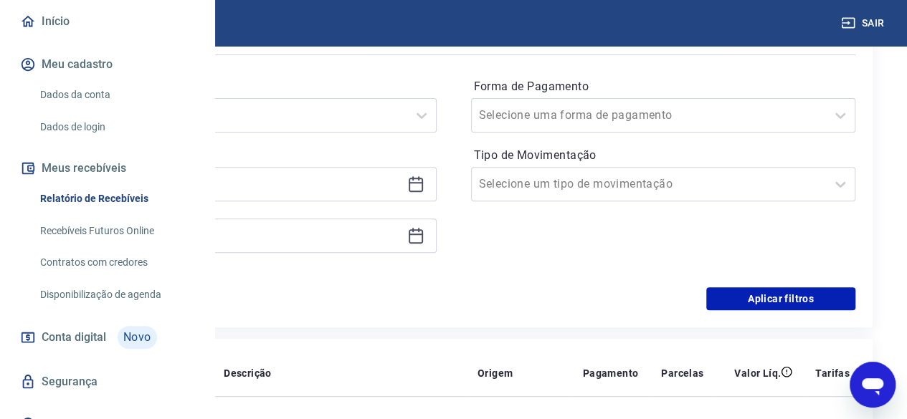
click at [424, 230] on icon at bounding box center [415, 235] width 17 height 17
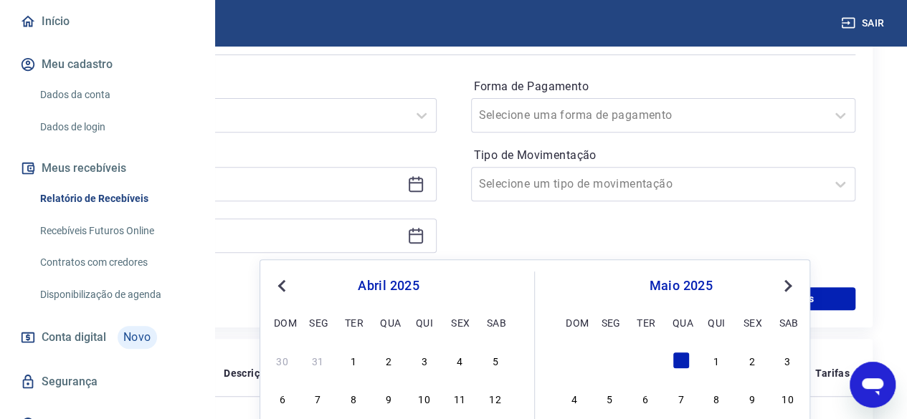
click at [284, 291] on button "Previous Month" at bounding box center [281, 285] width 17 height 17
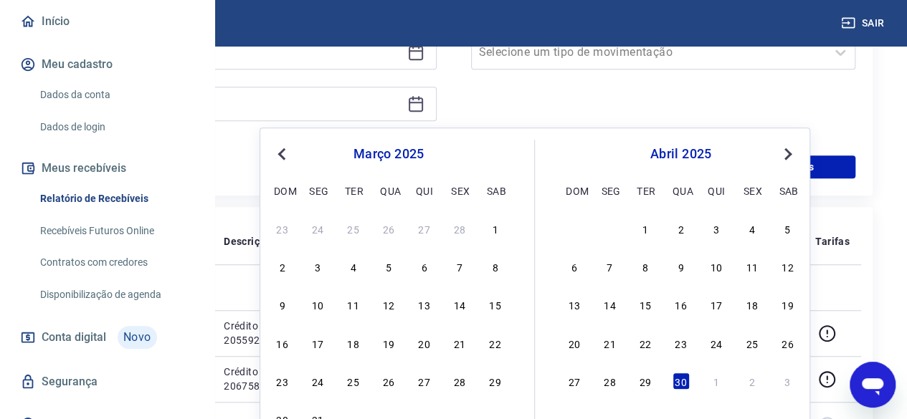
scroll to position [358, 0]
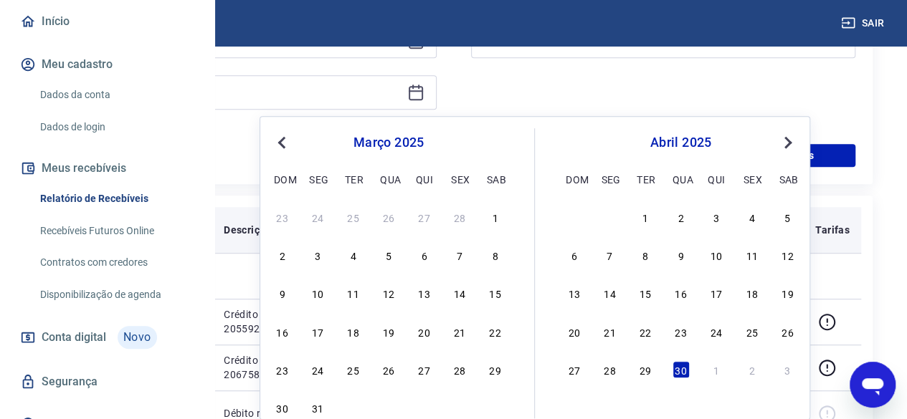
drag, startPoint x: 315, startPoint y: 412, endPoint x: 574, endPoint y: 234, distance: 314.0
click at [315, 411] on div "31" at bounding box center [317, 407] width 17 height 17
type input "[DATE]"
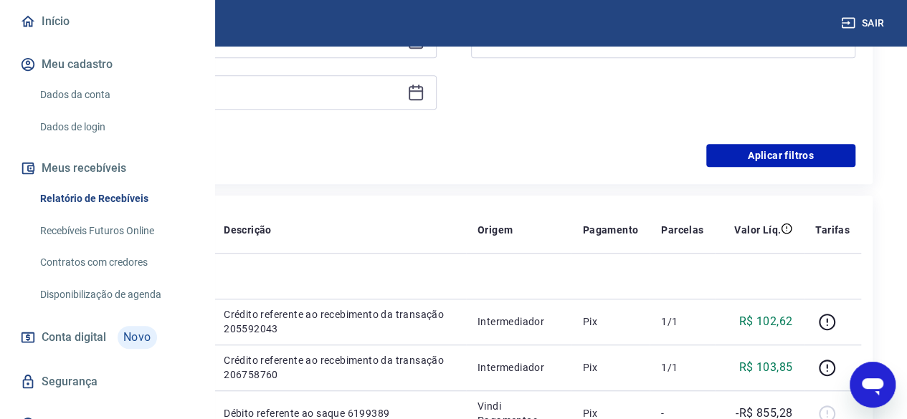
scroll to position [215, 0]
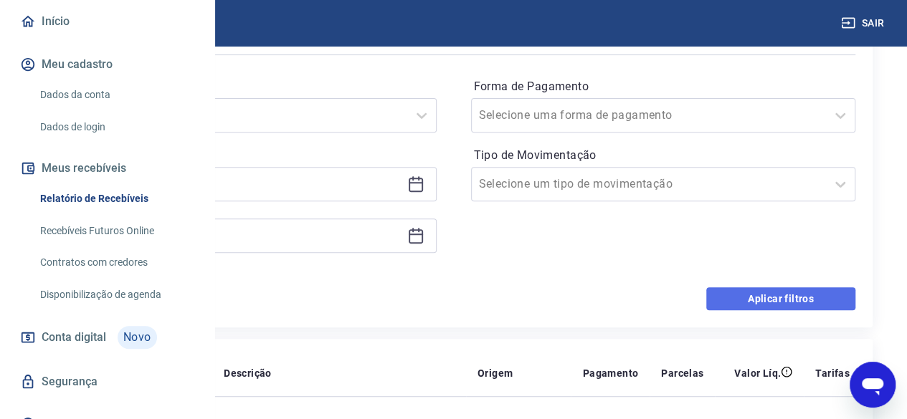
click at [766, 293] on button "Aplicar filtros" at bounding box center [780, 298] width 149 height 23
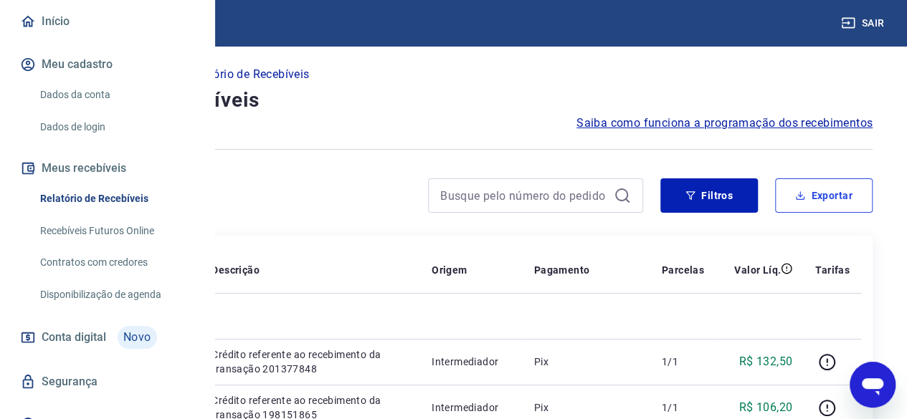
click at [856, 209] on button "Exportar" at bounding box center [823, 195] width 97 height 34
type input "[DATE]"
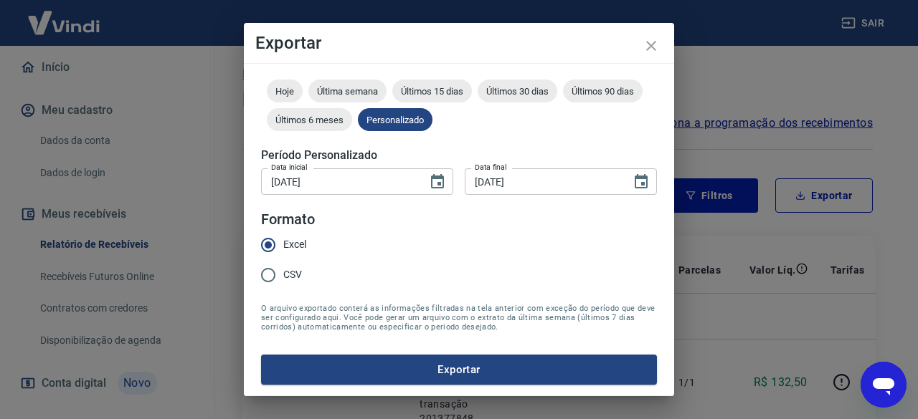
click at [449, 385] on div "Período Hoje Última semana Últimos 15 dias Últimos 30 dias Últimos 90 dias Últi…" at bounding box center [459, 229] width 430 height 333
click at [455, 373] on button "Exportar" at bounding box center [459, 370] width 396 height 30
click at [654, 37] on icon "close" at bounding box center [650, 45] width 17 height 17
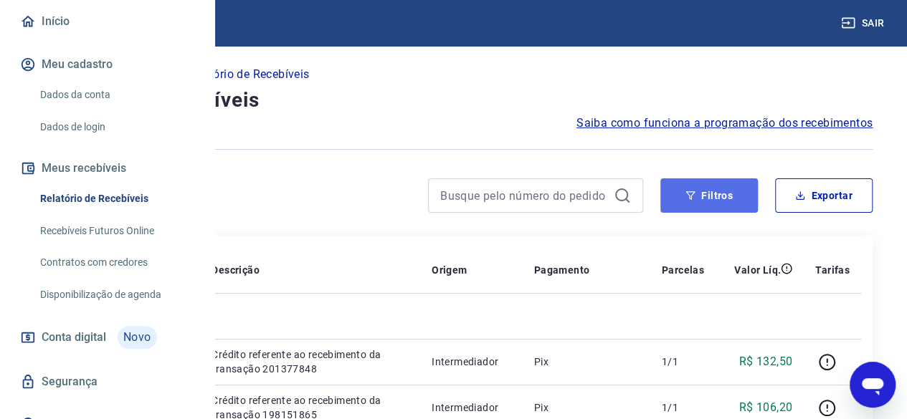
click at [741, 197] on button "Filtros" at bounding box center [708, 195] width 97 height 34
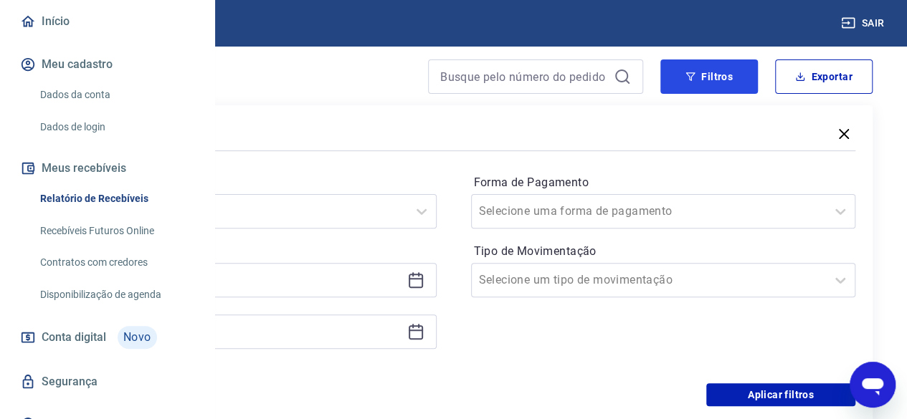
scroll to position [143, 0]
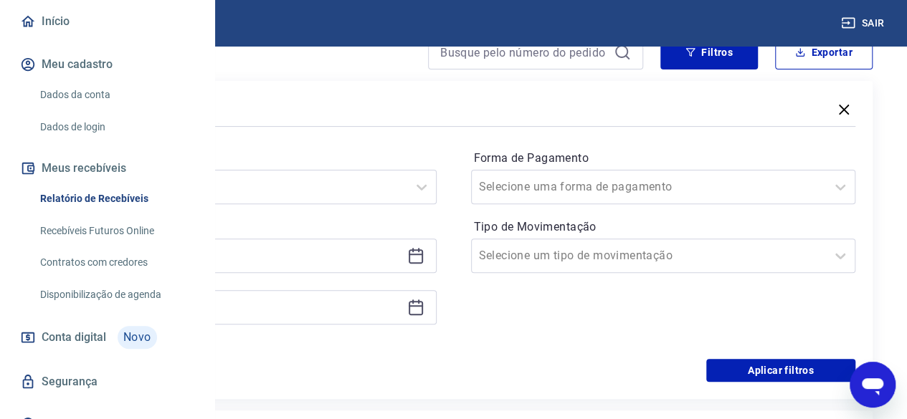
click at [424, 252] on icon at bounding box center [415, 255] width 17 height 17
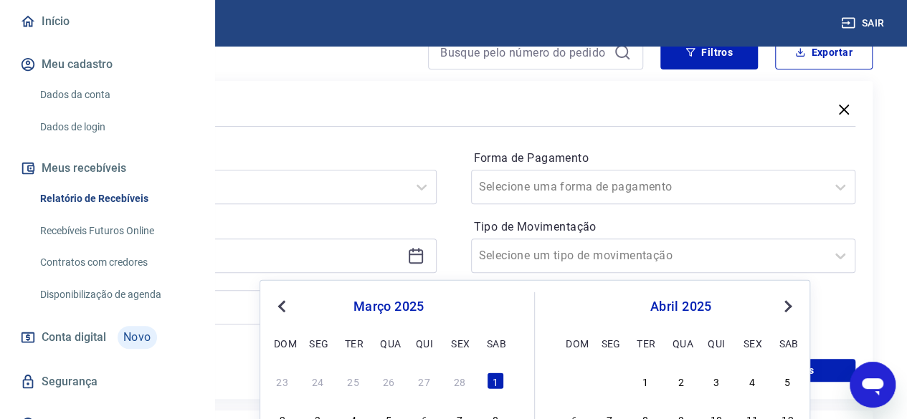
click at [278, 311] on button "Previous Month" at bounding box center [281, 306] width 17 height 17
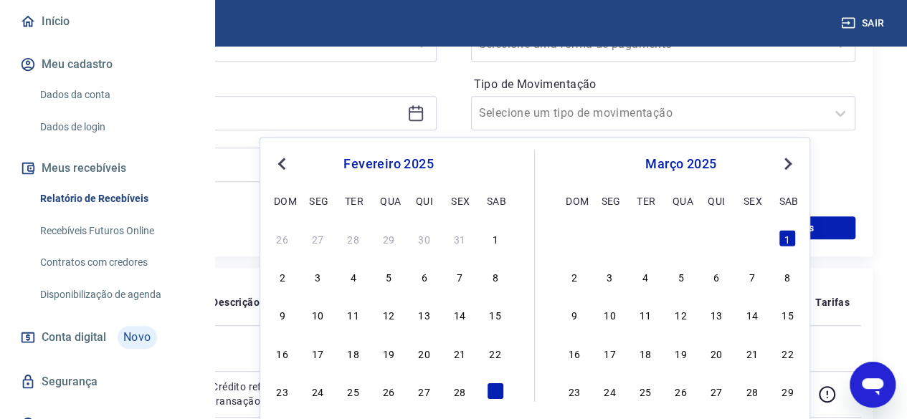
scroll to position [287, 0]
click at [493, 237] on div "1" at bounding box center [495, 237] width 17 height 17
type input "[DATE]"
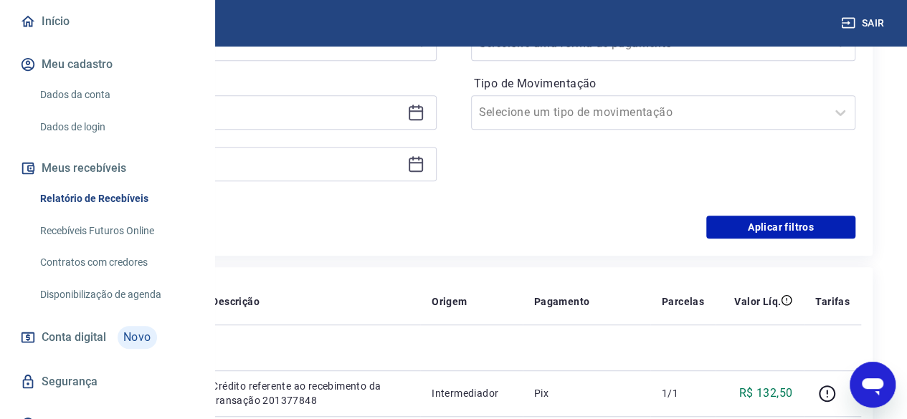
click at [437, 155] on div "[DATE]" at bounding box center [244, 164] width 385 height 34
click at [424, 163] on icon at bounding box center [415, 164] width 17 height 17
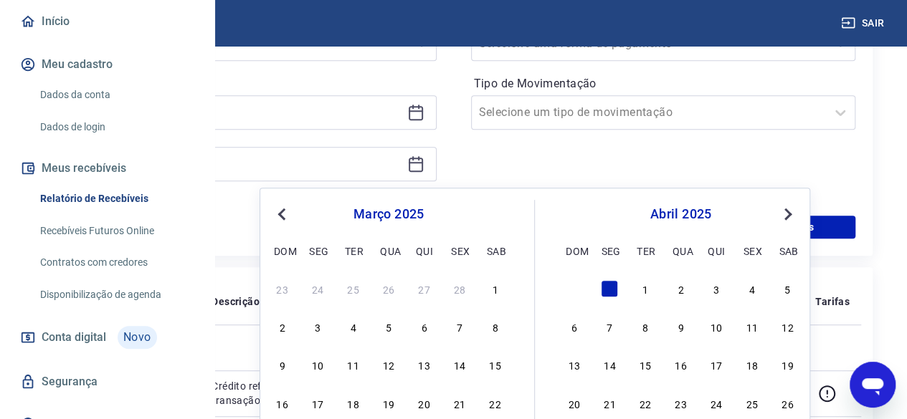
click at [278, 209] on button "Previous Month" at bounding box center [281, 214] width 17 height 17
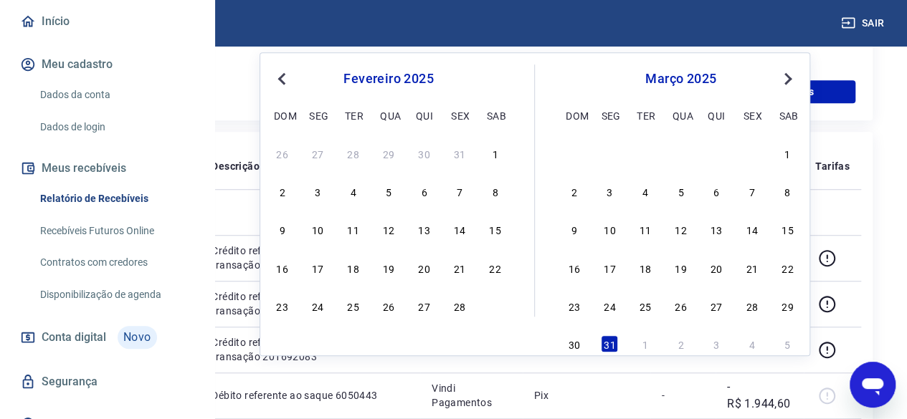
scroll to position [430, 0]
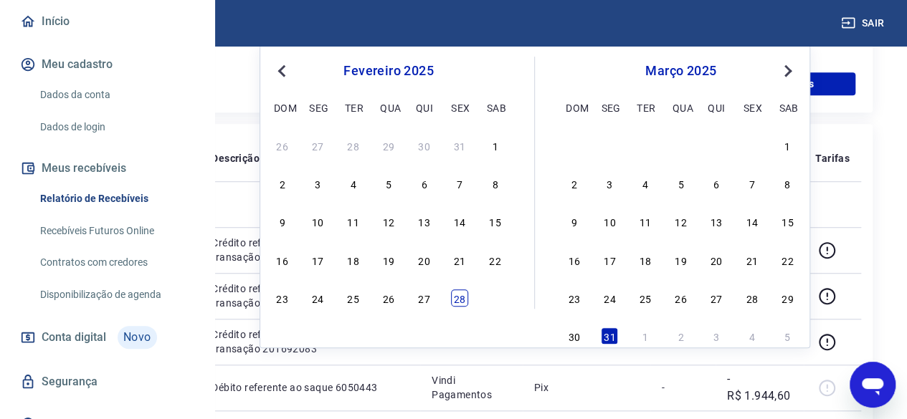
click at [462, 301] on div "28" at bounding box center [459, 298] width 17 height 17
type input "[DATE]"
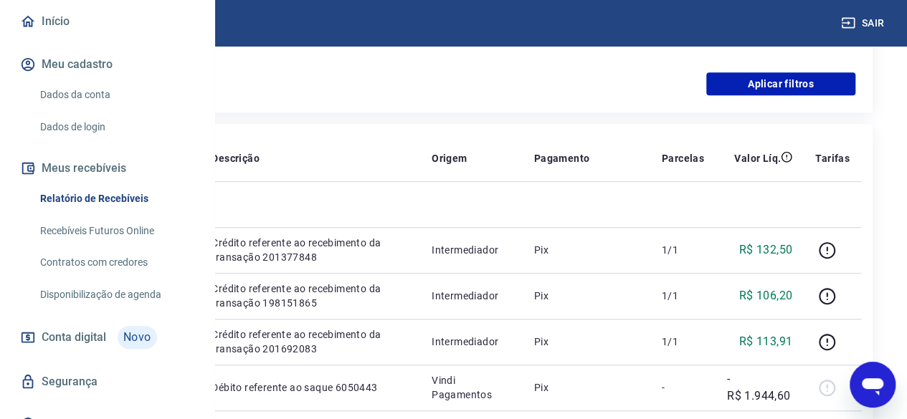
scroll to position [358, 0]
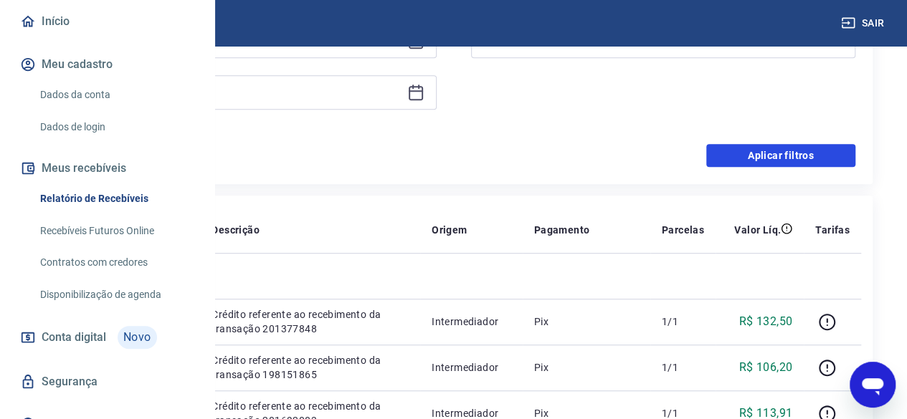
drag, startPoint x: 774, startPoint y: 146, endPoint x: 786, endPoint y: 157, distance: 16.2
click at [774, 146] on button "Aplicar filtros" at bounding box center [780, 155] width 149 height 23
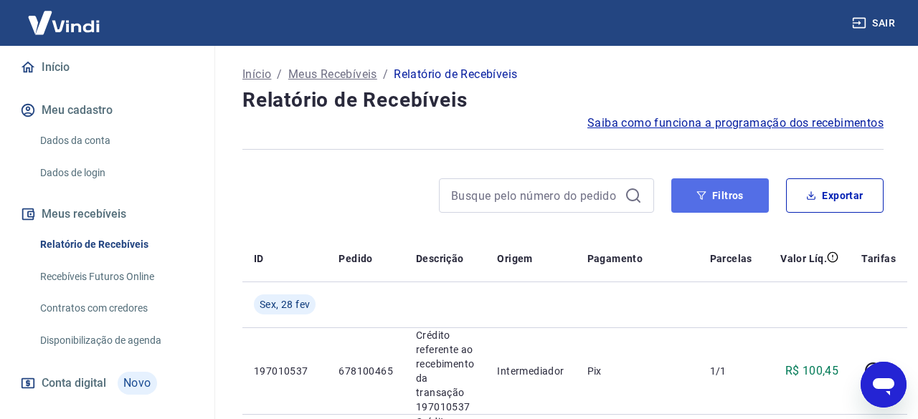
drag, startPoint x: 722, startPoint y: 178, endPoint x: 717, endPoint y: 191, distance: 13.2
click at [722, 179] on button "Filtros" at bounding box center [719, 195] width 97 height 34
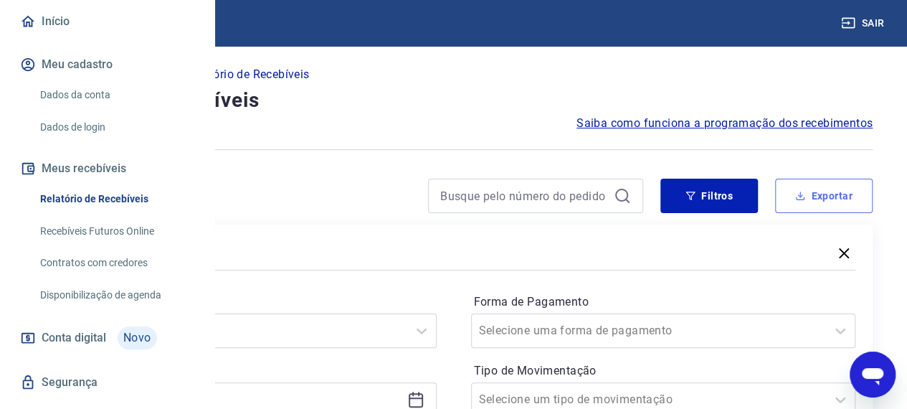
click at [817, 200] on button "Exportar" at bounding box center [823, 195] width 97 height 34
type input "[DATE]"
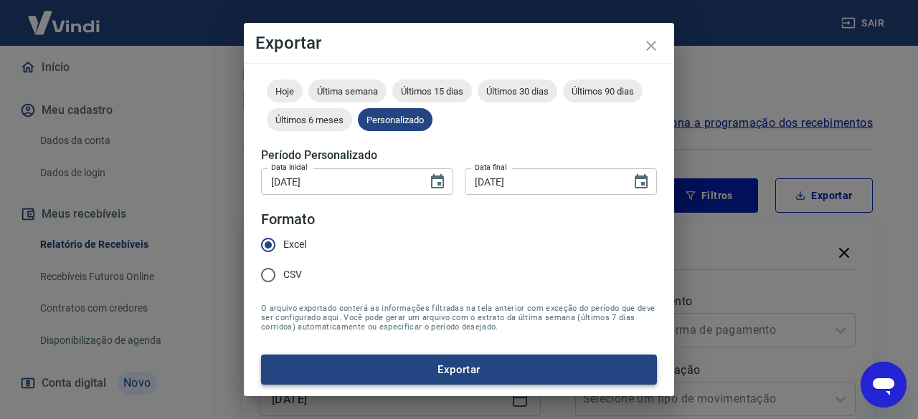
click at [378, 367] on button "Exportar" at bounding box center [459, 370] width 396 height 30
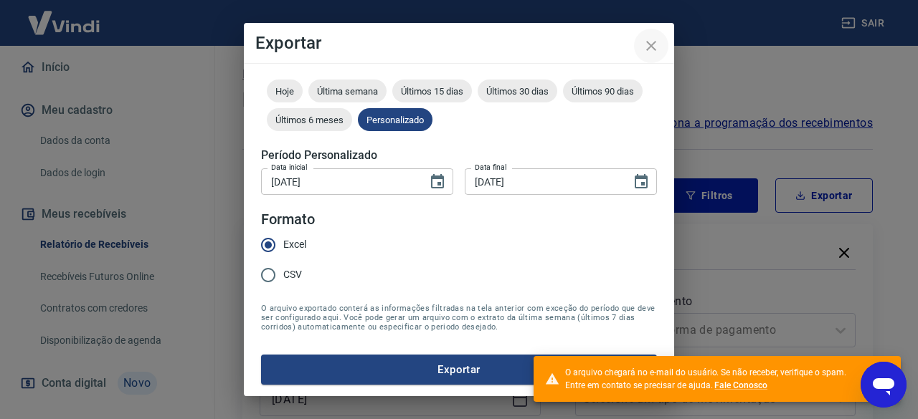
click at [652, 47] on icon "close" at bounding box center [651, 46] width 10 height 10
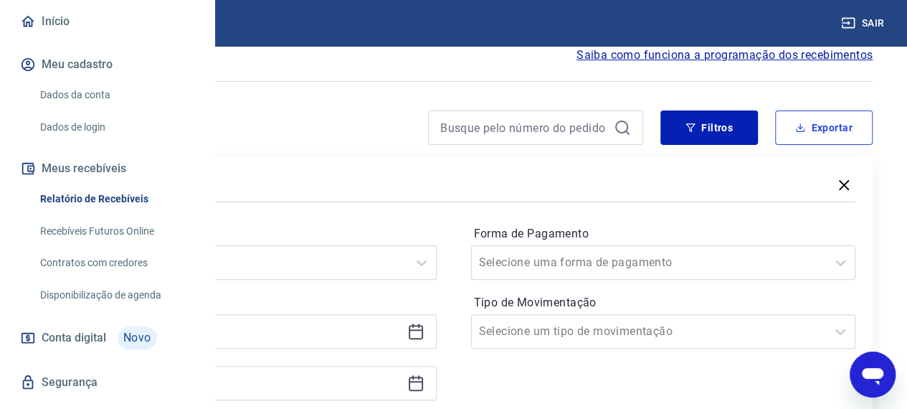
scroll to position [215, 0]
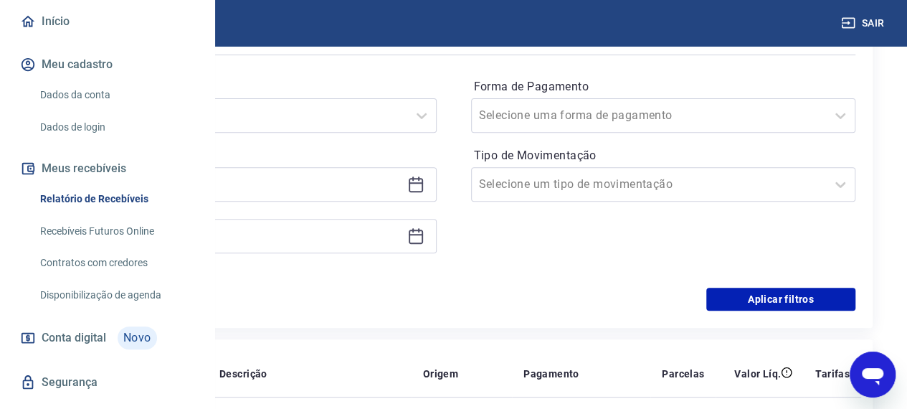
click at [424, 191] on icon at bounding box center [415, 184] width 17 height 17
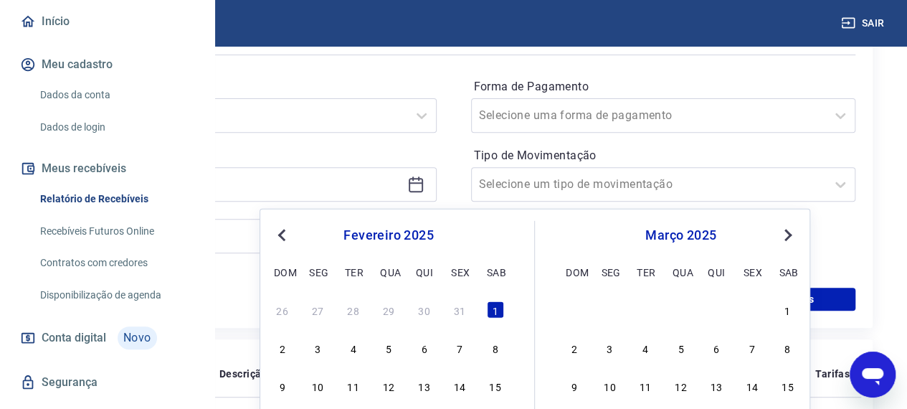
drag, startPoint x: 276, startPoint y: 228, endPoint x: 281, endPoint y: 235, distance: 8.8
click at [277, 230] on button "Previous Month" at bounding box center [281, 235] width 17 height 17
click at [394, 308] on div "1" at bounding box center [388, 309] width 17 height 17
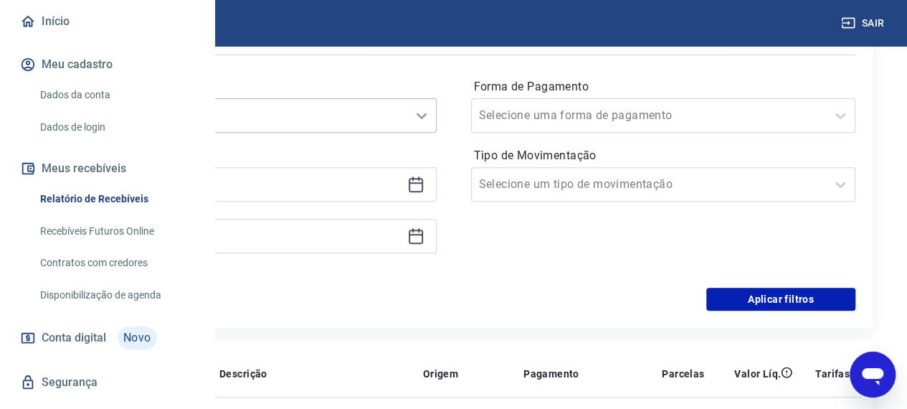
type input "[DATE]"
click at [419, 232] on icon at bounding box center [418, 230] width 1 height 4
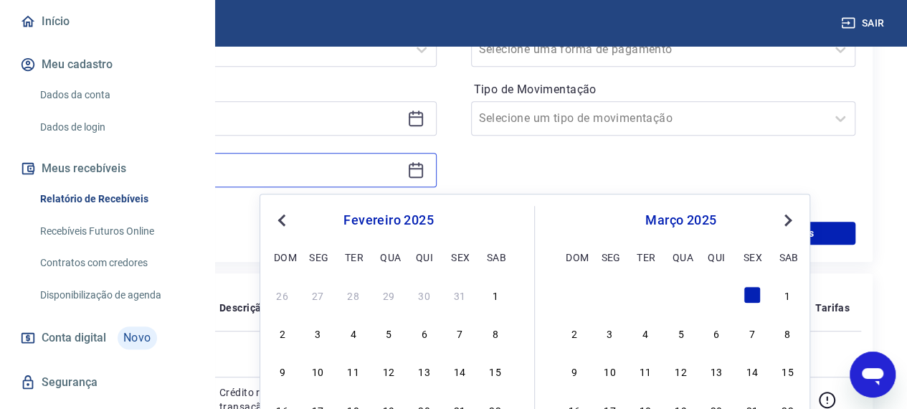
scroll to position [287, 0]
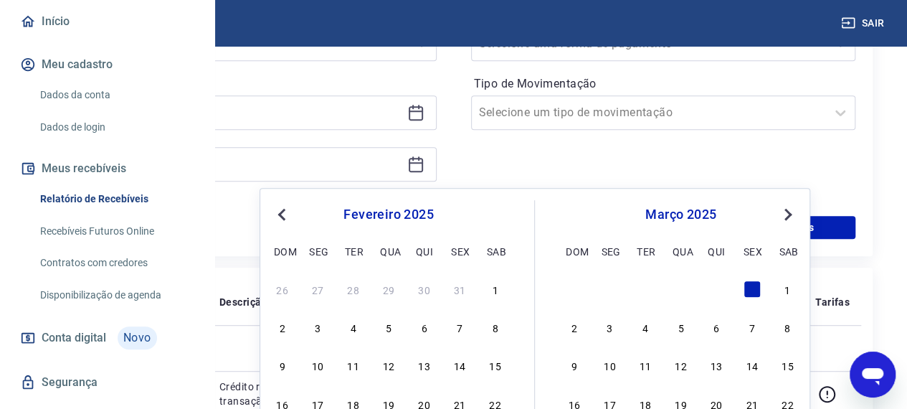
click at [283, 213] on span "Previous Month" at bounding box center [283, 214] width 0 height 16
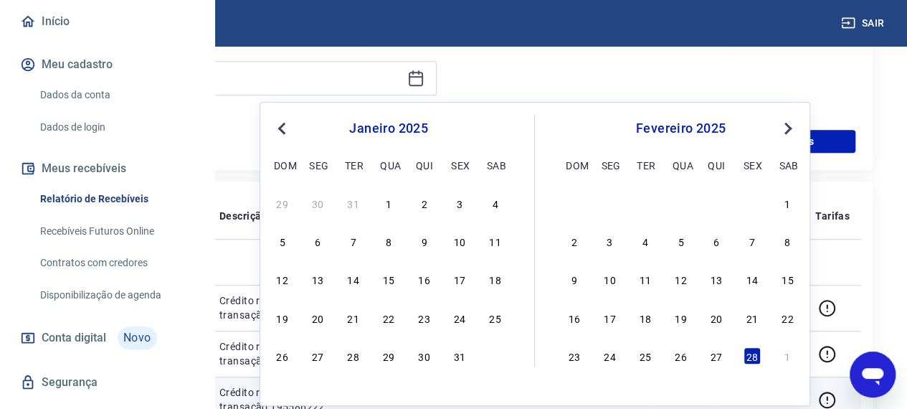
scroll to position [502, 0]
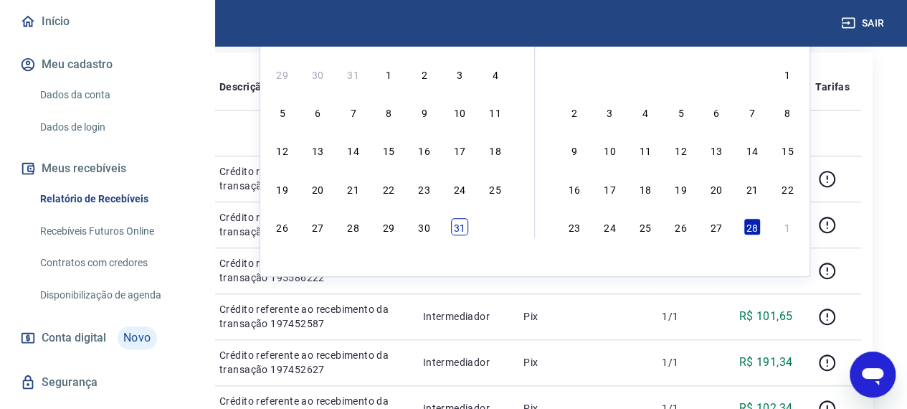
click at [459, 217] on div "29 30 31 1 2 3 4 5 6 7 8 9 10 11 12 13 14 15 16 17 18 19 20 21 22 23 24 25 26 2…" at bounding box center [389, 149] width 234 height 173
drag, startPoint x: 462, startPoint y: 226, endPoint x: 638, endPoint y: 90, distance: 222.4
click at [462, 227] on div "31" at bounding box center [459, 226] width 17 height 17
click at [579, 90] on p "Pagamento" at bounding box center [551, 87] width 56 height 14
type input "[DATE]"
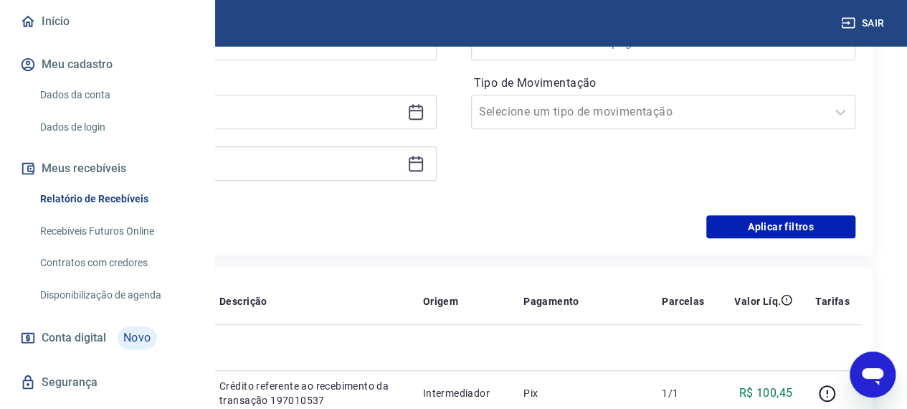
scroll to position [287, 0]
click at [751, 226] on button "Aplicar filtros" at bounding box center [780, 227] width 149 height 23
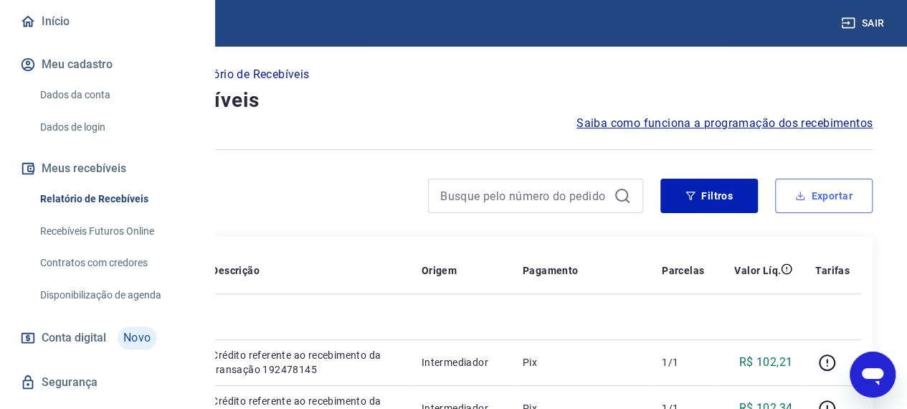
click at [826, 201] on button "Exportar" at bounding box center [823, 195] width 97 height 34
type input "[DATE]"
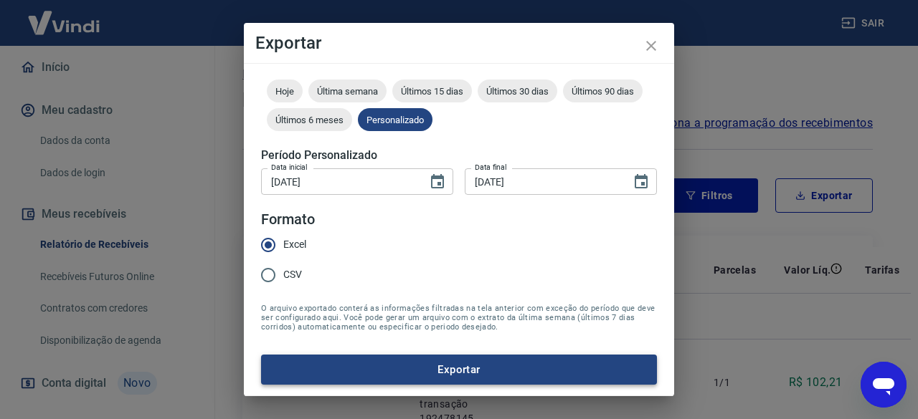
click at [477, 369] on button "Exportar" at bounding box center [459, 370] width 396 height 30
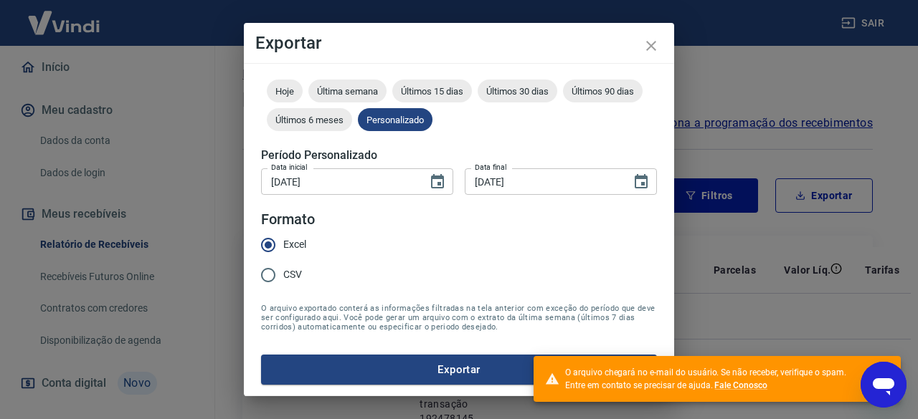
click at [180, 103] on div "Exportar Período Hoje Última semana Últimos 15 dias Últimos 30 dias Últimos 90 …" at bounding box center [459, 209] width 918 height 419
